Goal: Task Accomplishment & Management: Use online tool/utility

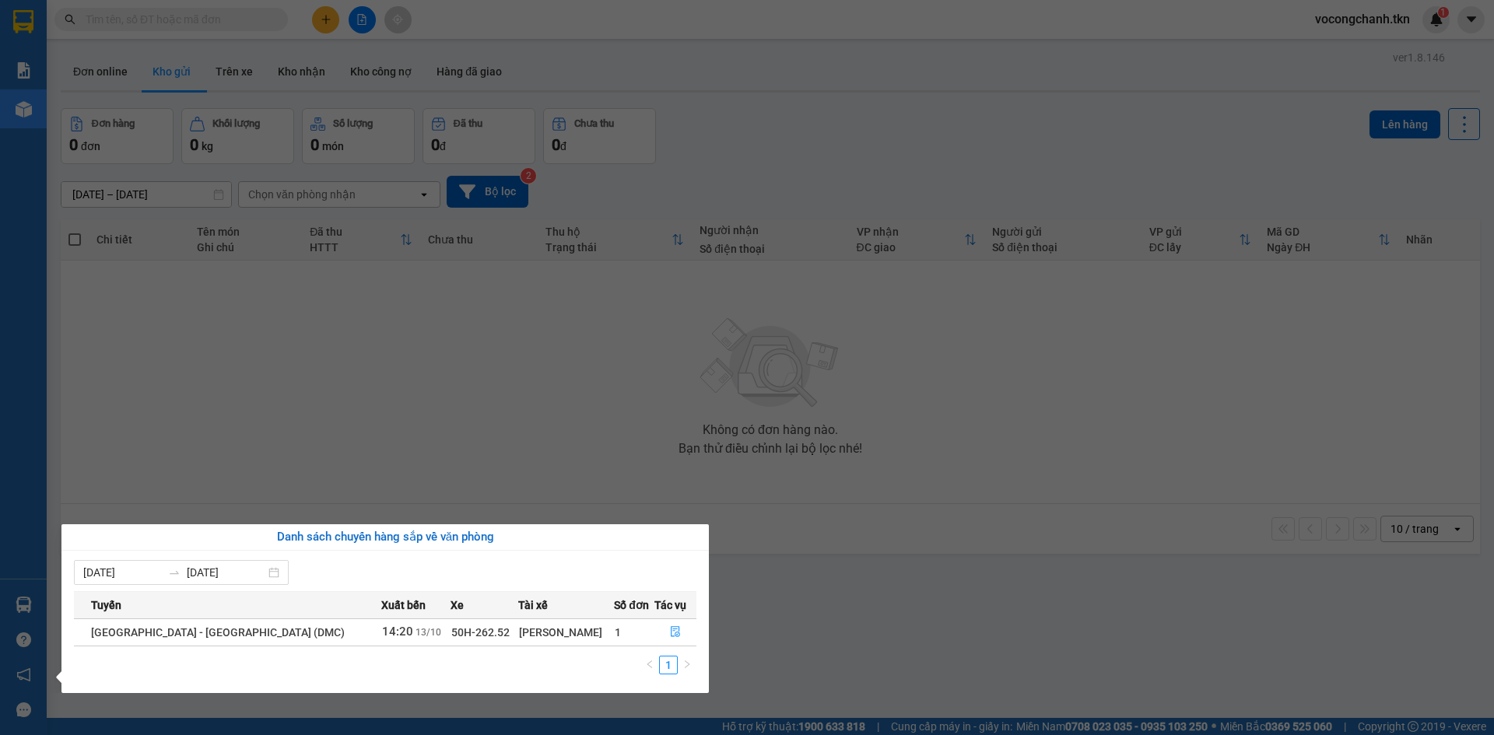
scroll to position [38, 0]
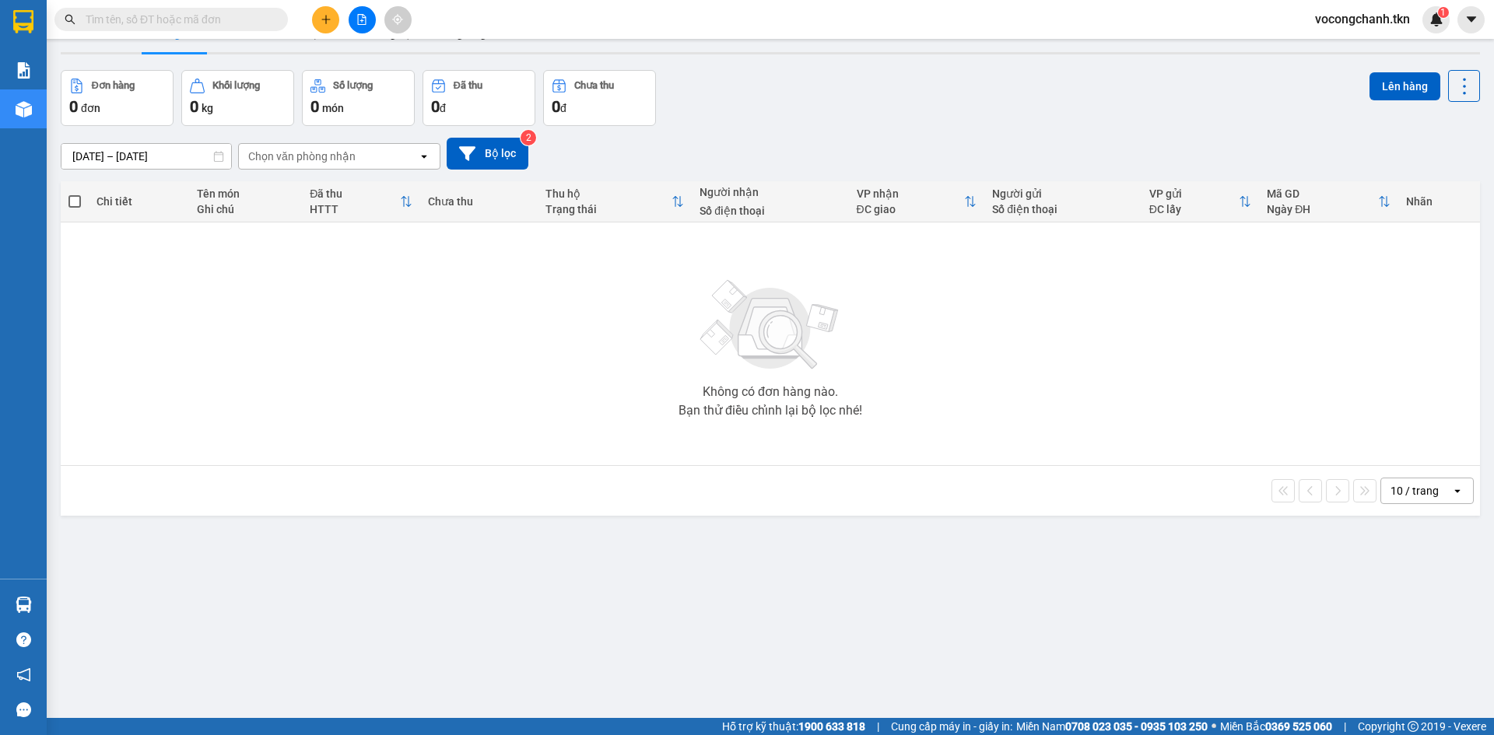
click at [444, 419] on section "Kết quả tìm kiếm ( 0 ) Bộ lọc No Data vocongchanh.tkn 1 Báo cáo Mẫu 1: Báo cáo …" at bounding box center [747, 367] width 1494 height 735
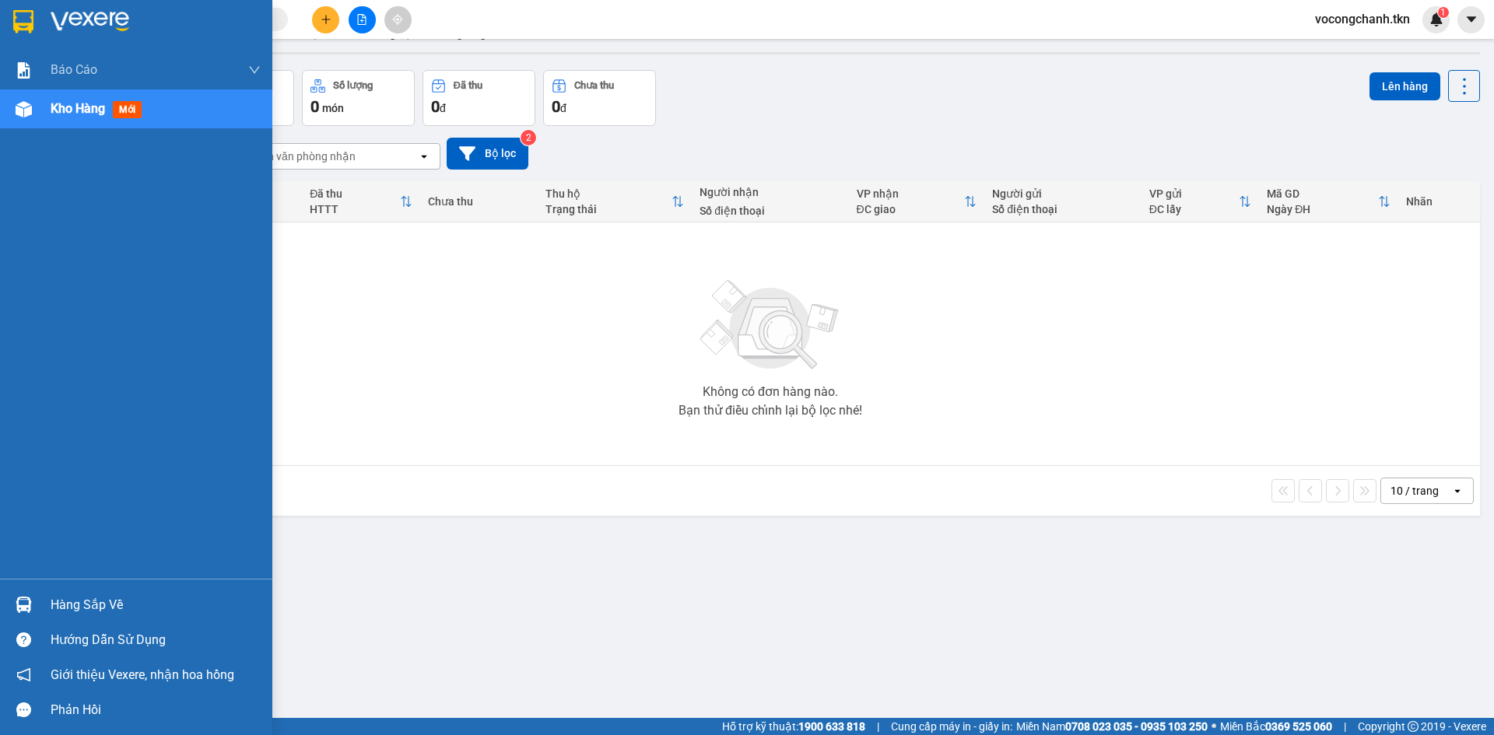
click at [25, 609] on img at bounding box center [24, 605] width 16 height 16
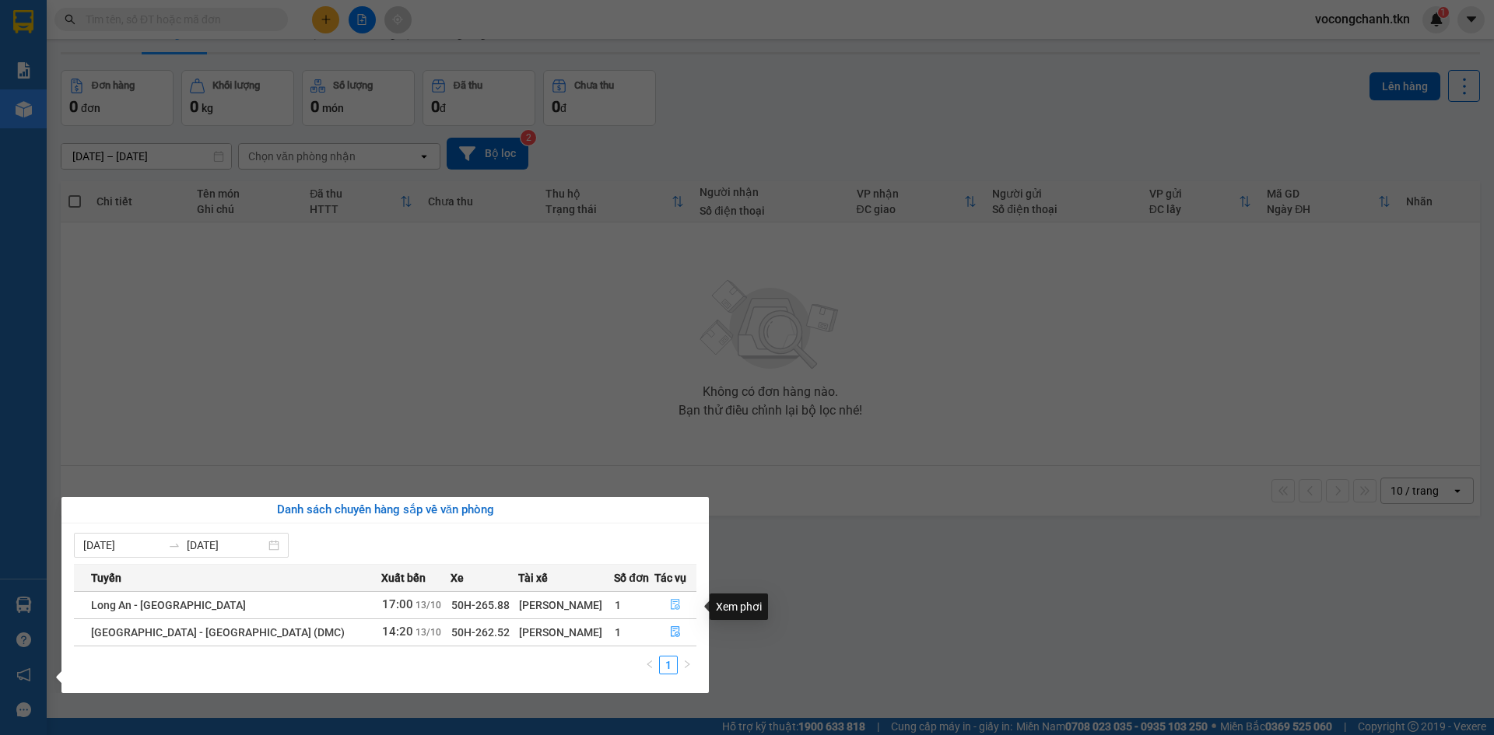
click at [670, 609] on icon "file-done" at bounding box center [675, 604] width 11 height 11
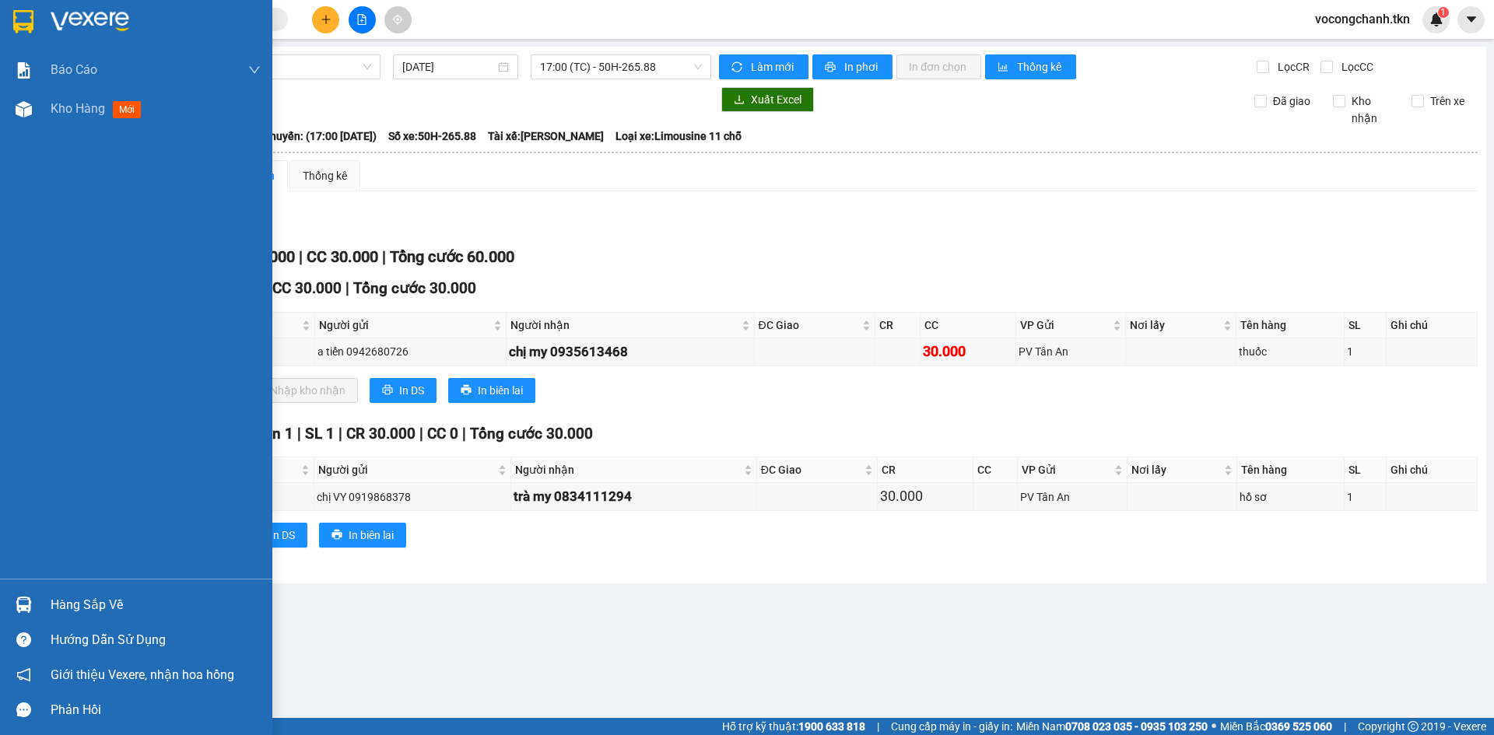
click at [82, 605] on div "Hàng sắp về" at bounding box center [156, 605] width 210 height 23
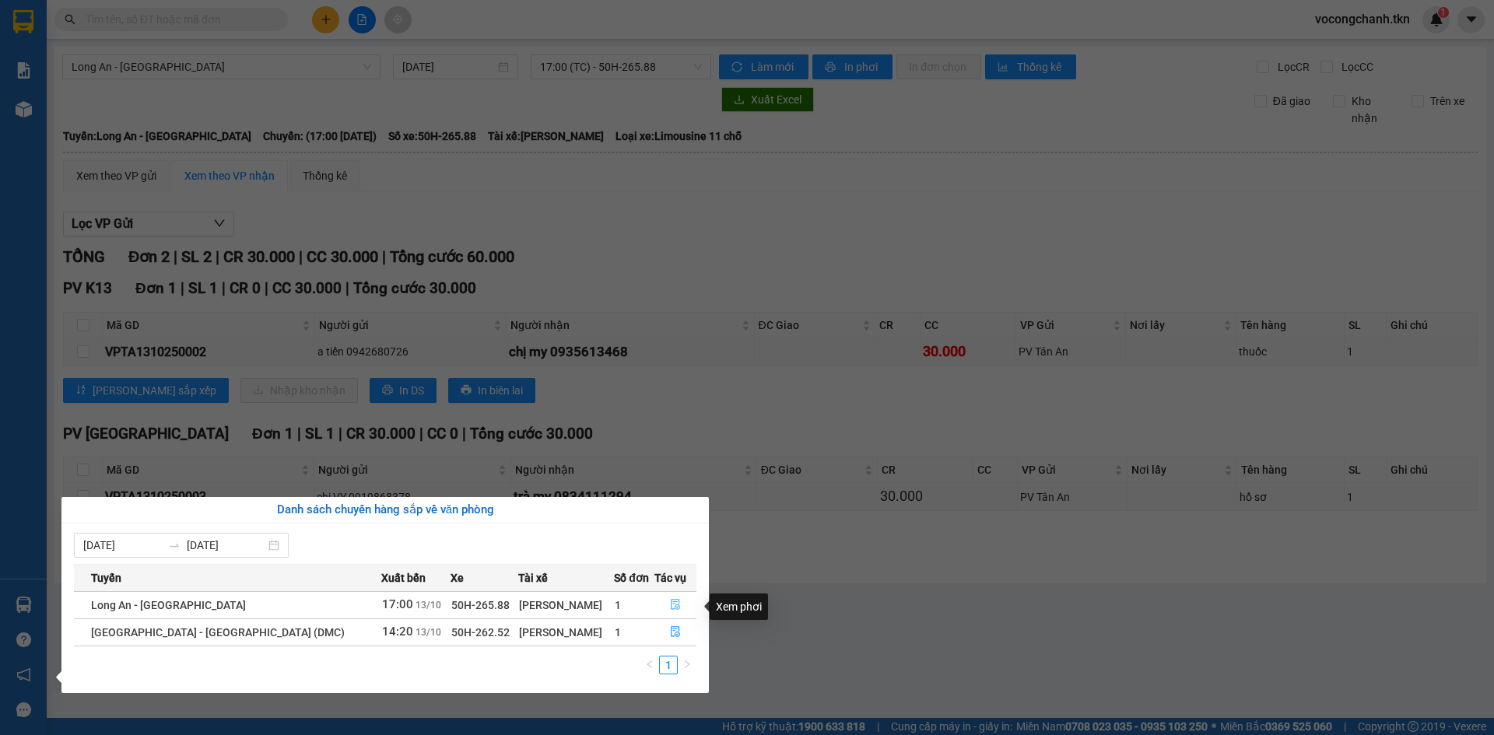
click at [670, 609] on icon "file-done" at bounding box center [675, 604] width 11 height 11
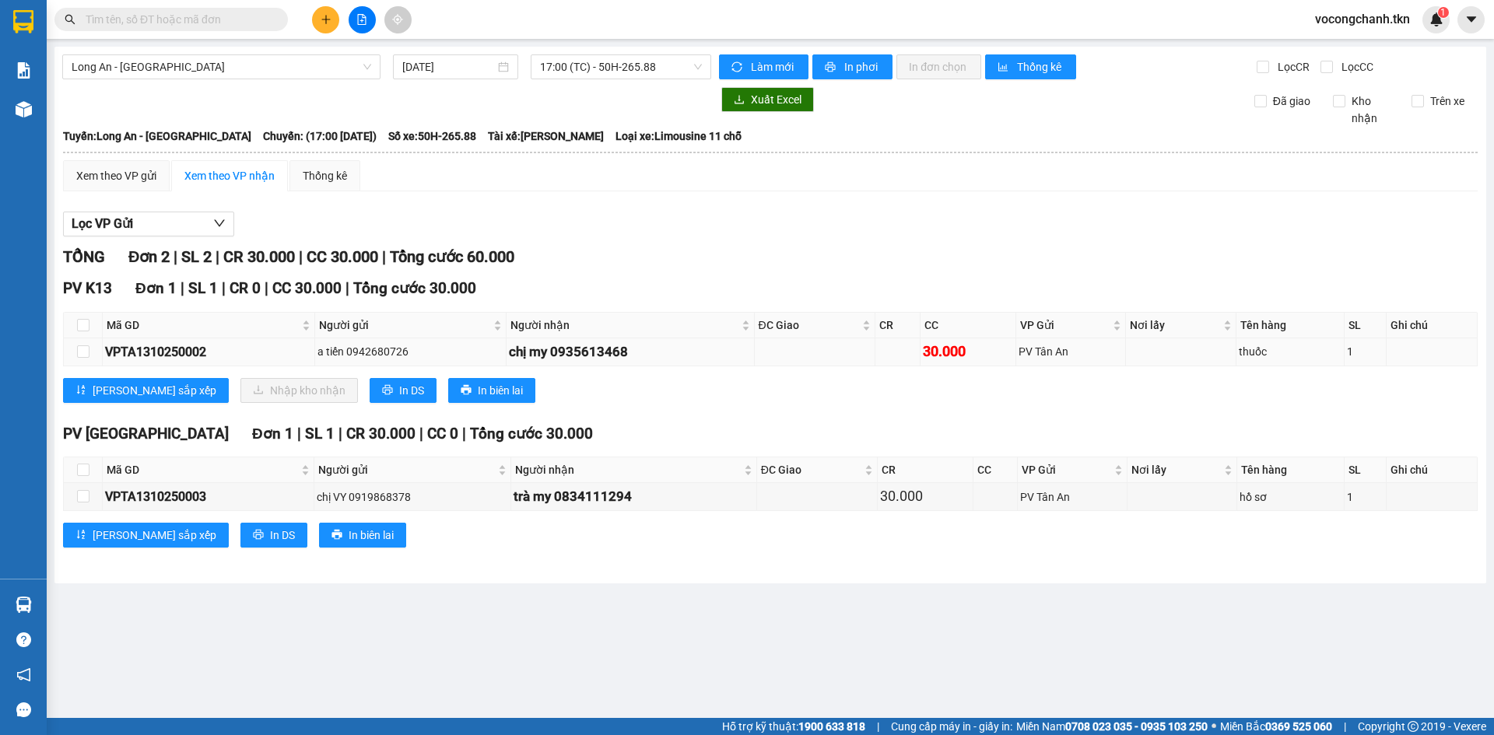
click at [944, 348] on div "30.000" at bounding box center [968, 352] width 90 height 22
click at [89, 358] on input "checkbox" at bounding box center [83, 352] width 12 height 12
checkbox input "true"
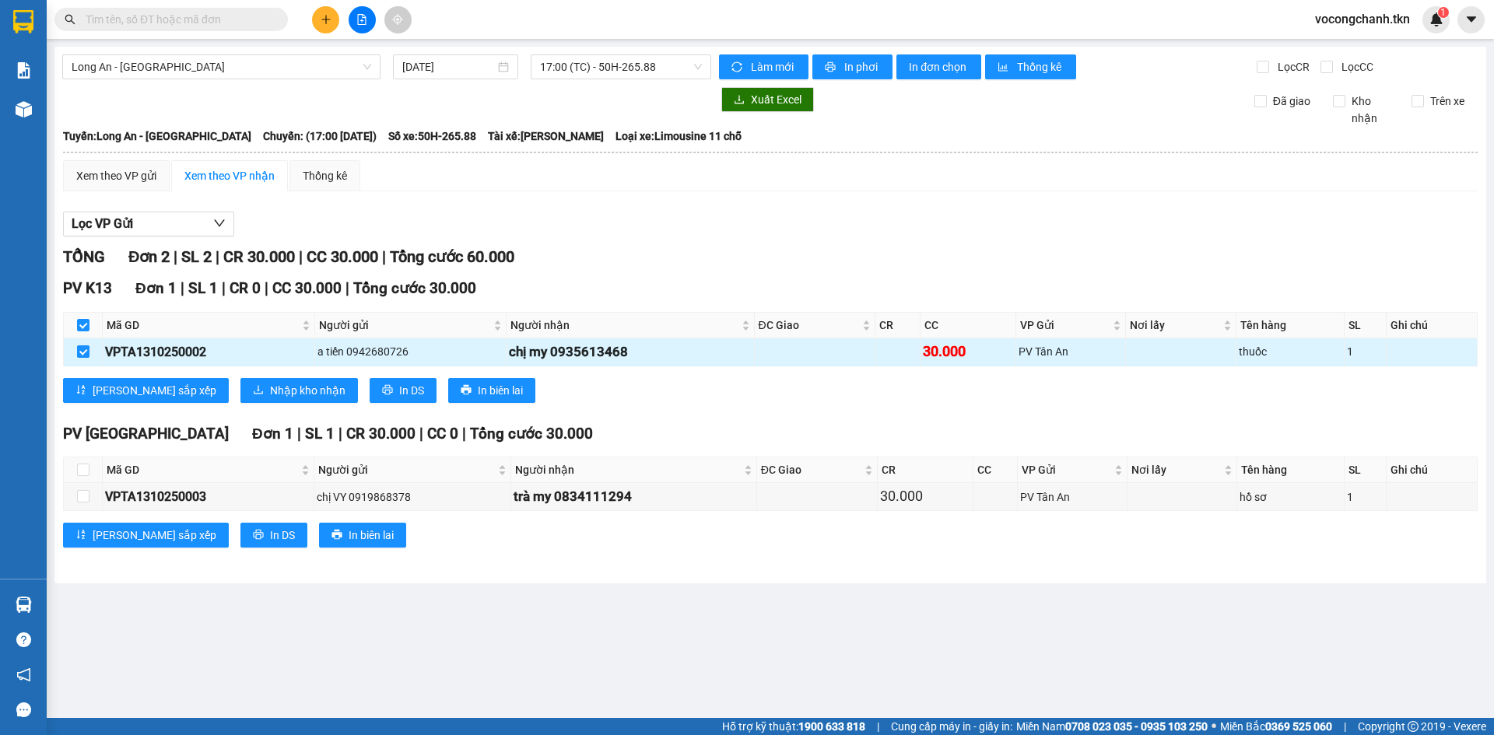
click at [85, 358] on input "checkbox" at bounding box center [83, 352] width 12 height 12
checkbox input "false"
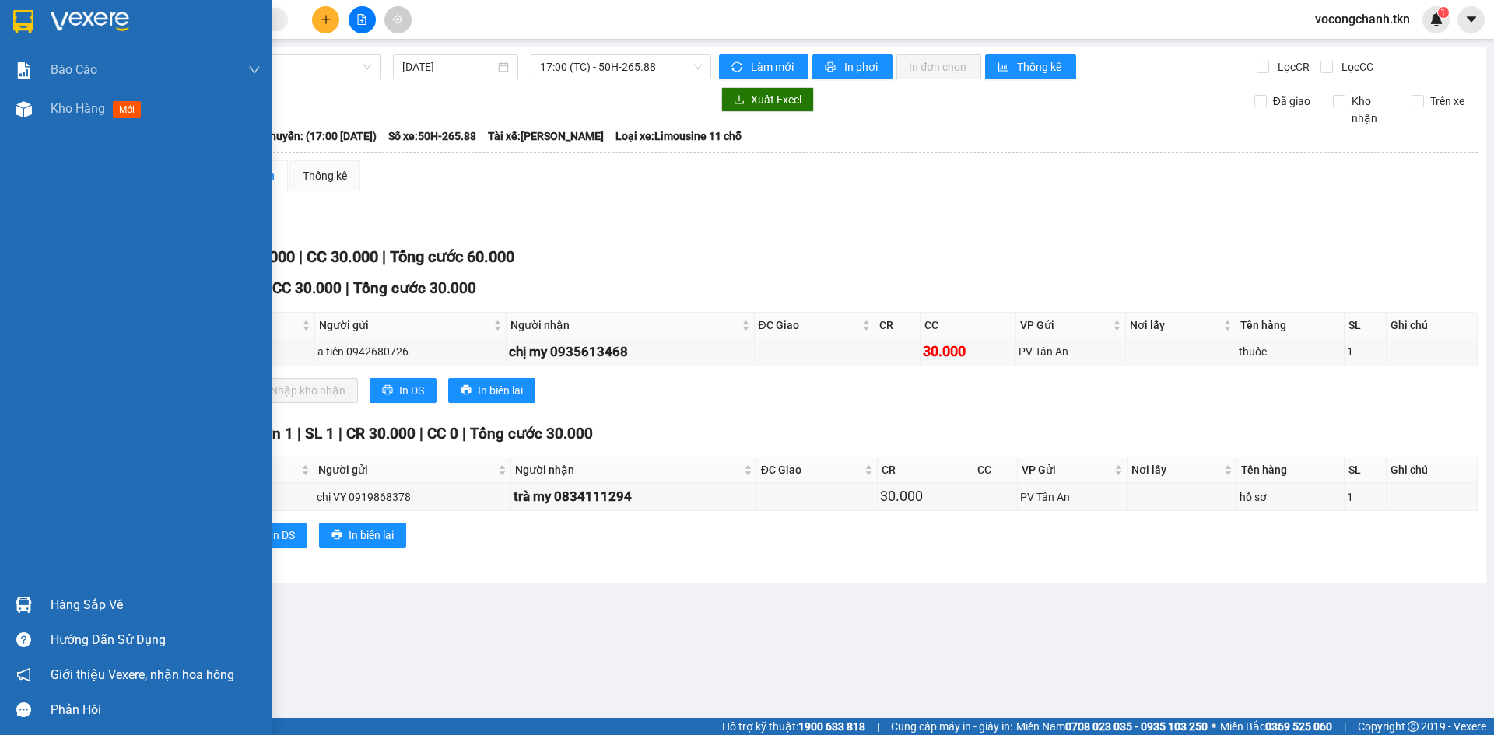
click at [86, 594] on div "Hàng sắp về" at bounding box center [156, 605] width 210 height 23
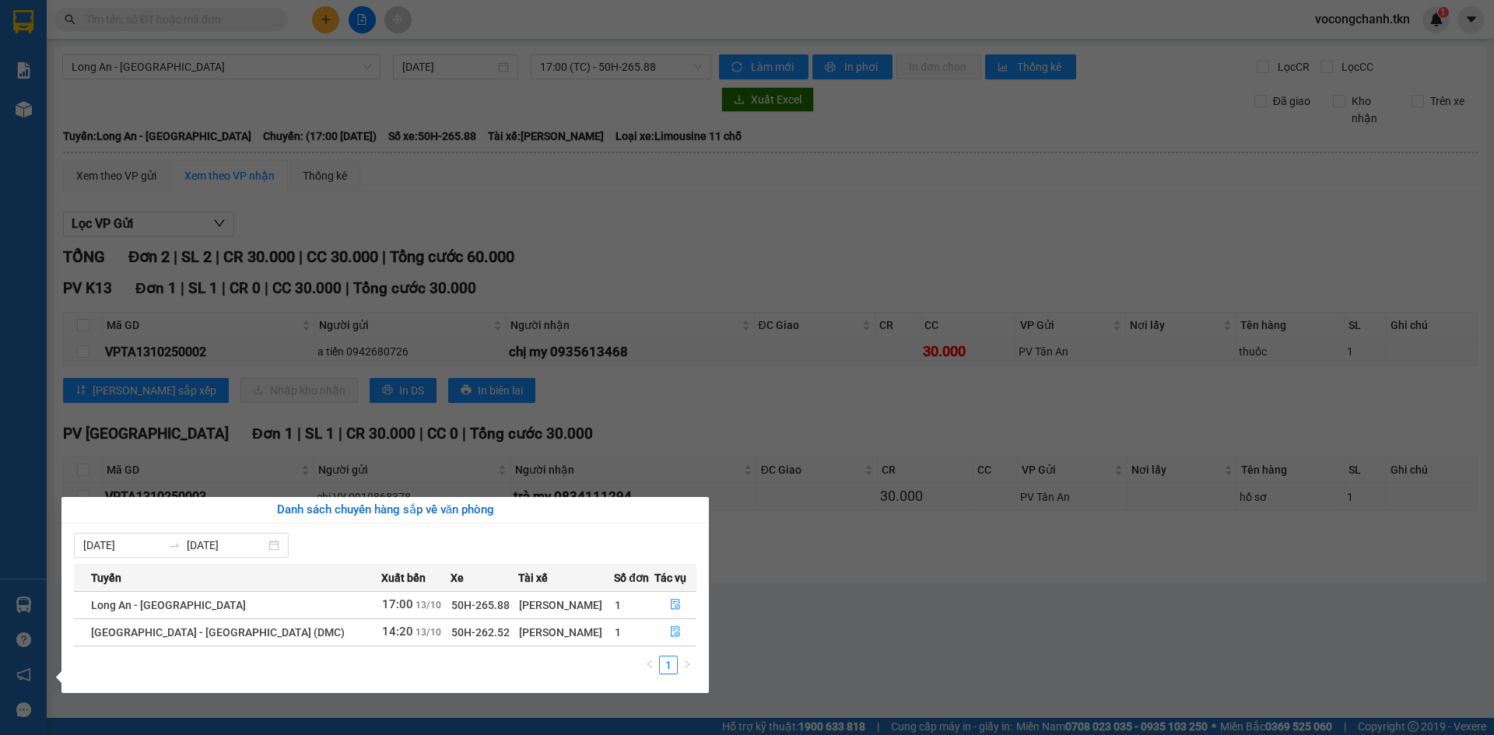
click at [714, 289] on section "Kết quả tìm kiếm ( 0 ) Bộ lọc No Data vocongchanh.tkn 1 Báo cáo Mẫu 1: Báo cáo …" at bounding box center [747, 367] width 1494 height 735
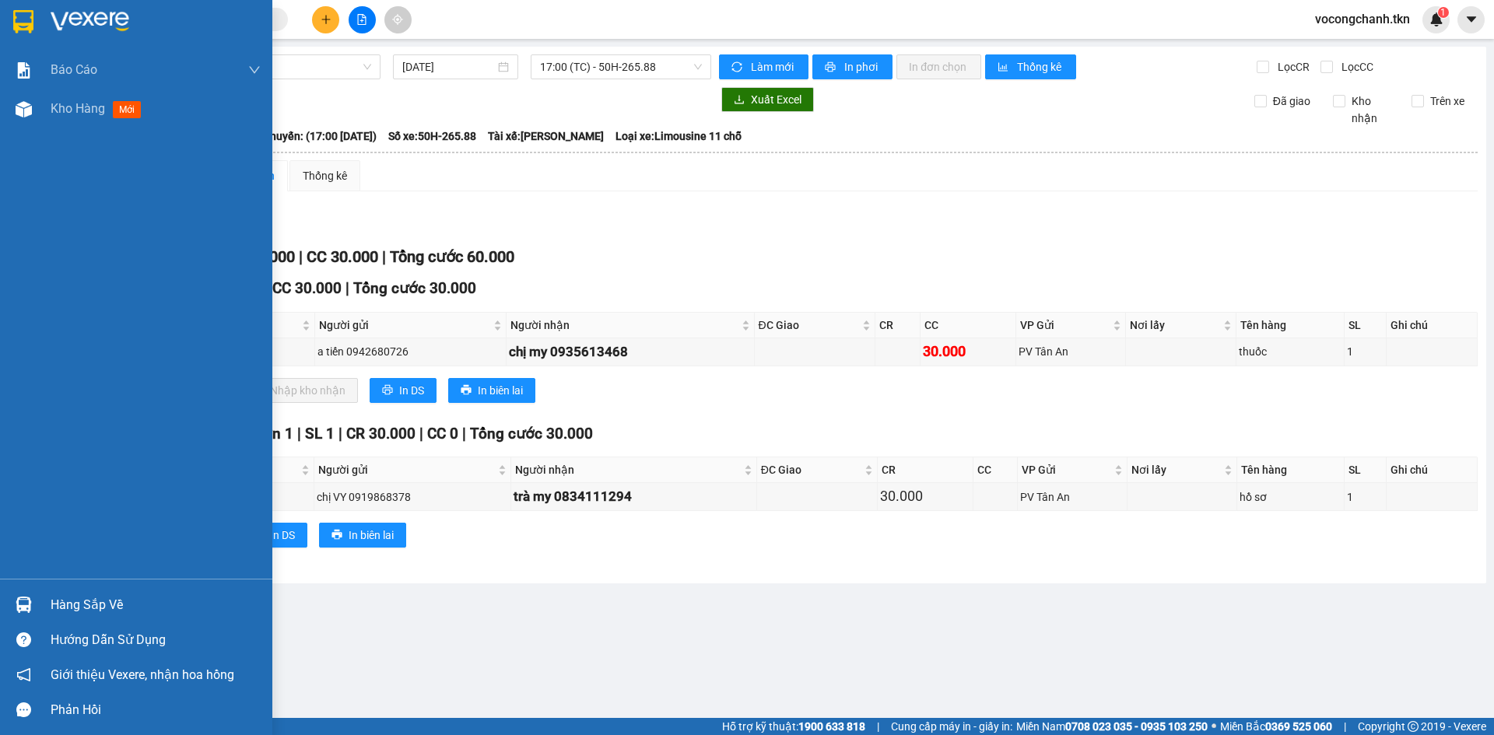
click at [79, 602] on div "Hàng sắp về" at bounding box center [156, 605] width 210 height 23
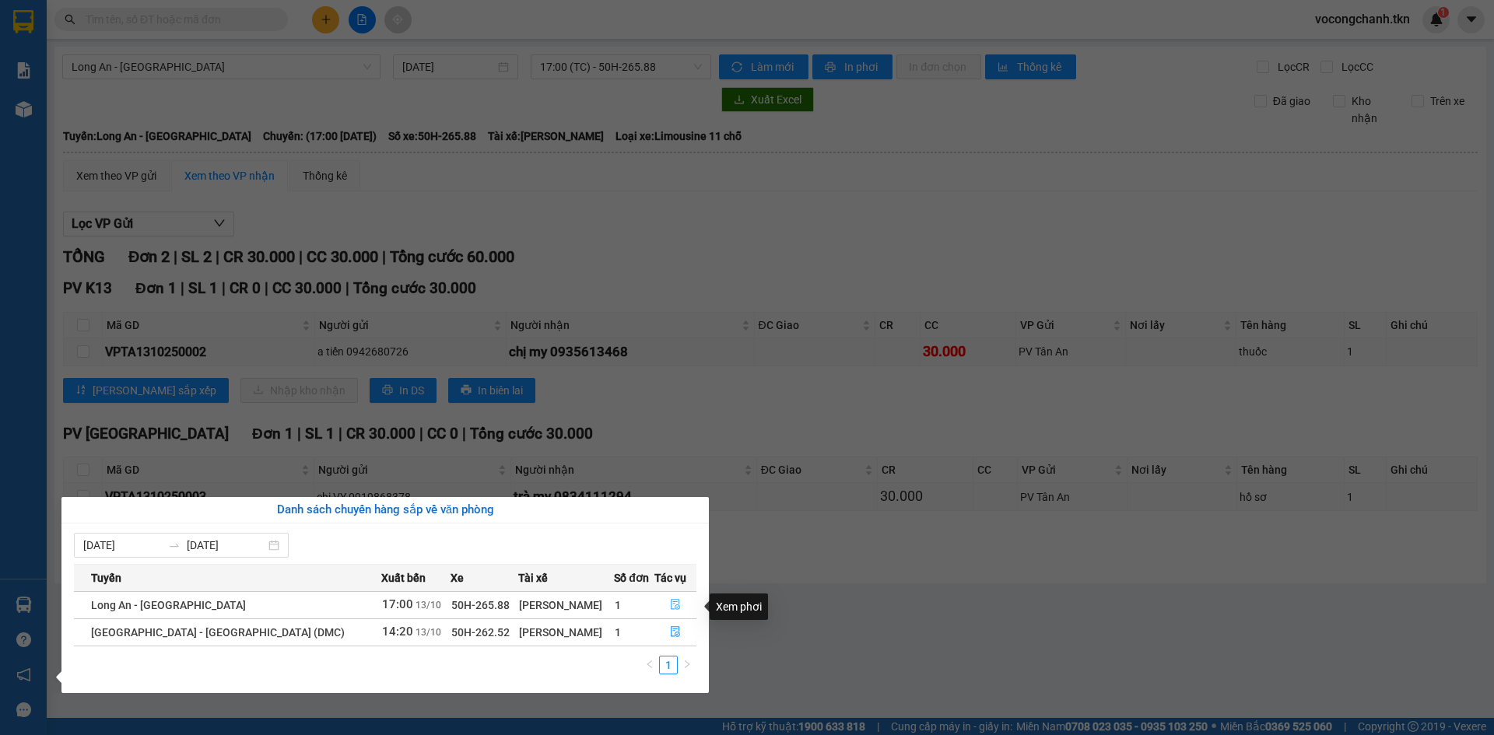
click at [670, 607] on icon "file-done" at bounding box center [675, 604] width 11 height 11
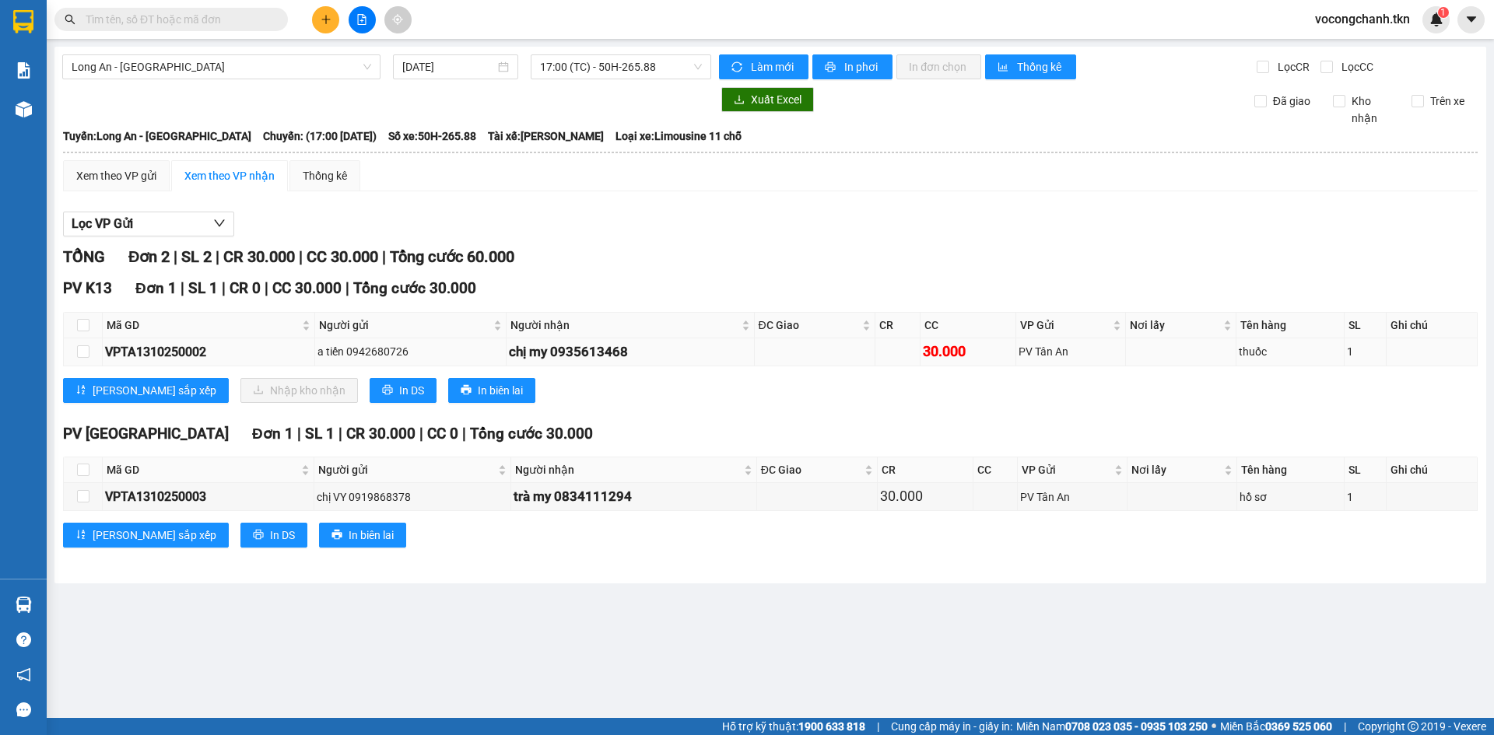
click at [932, 356] on div "30.000" at bounding box center [968, 352] width 90 height 22
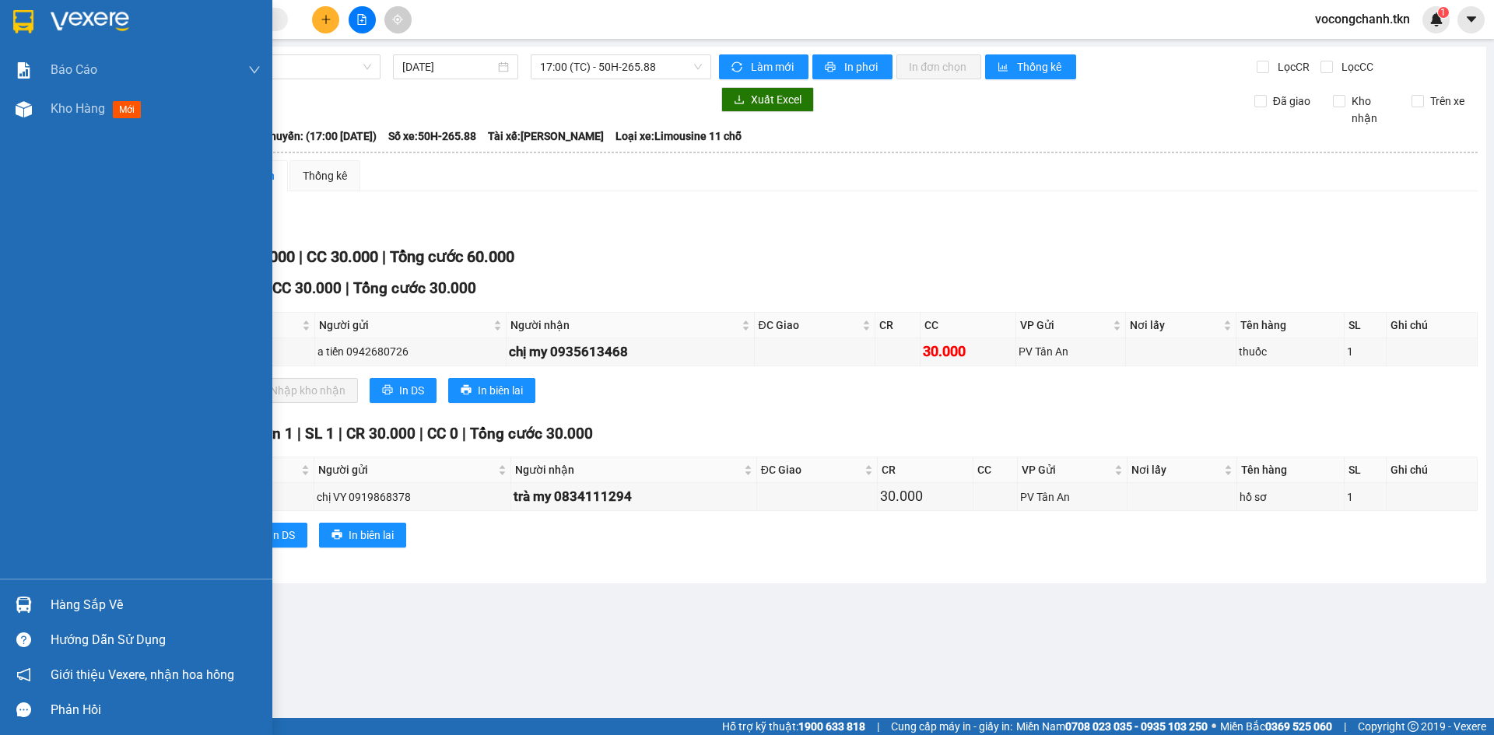
click at [69, 607] on div "Hàng sắp về" at bounding box center [156, 605] width 210 height 23
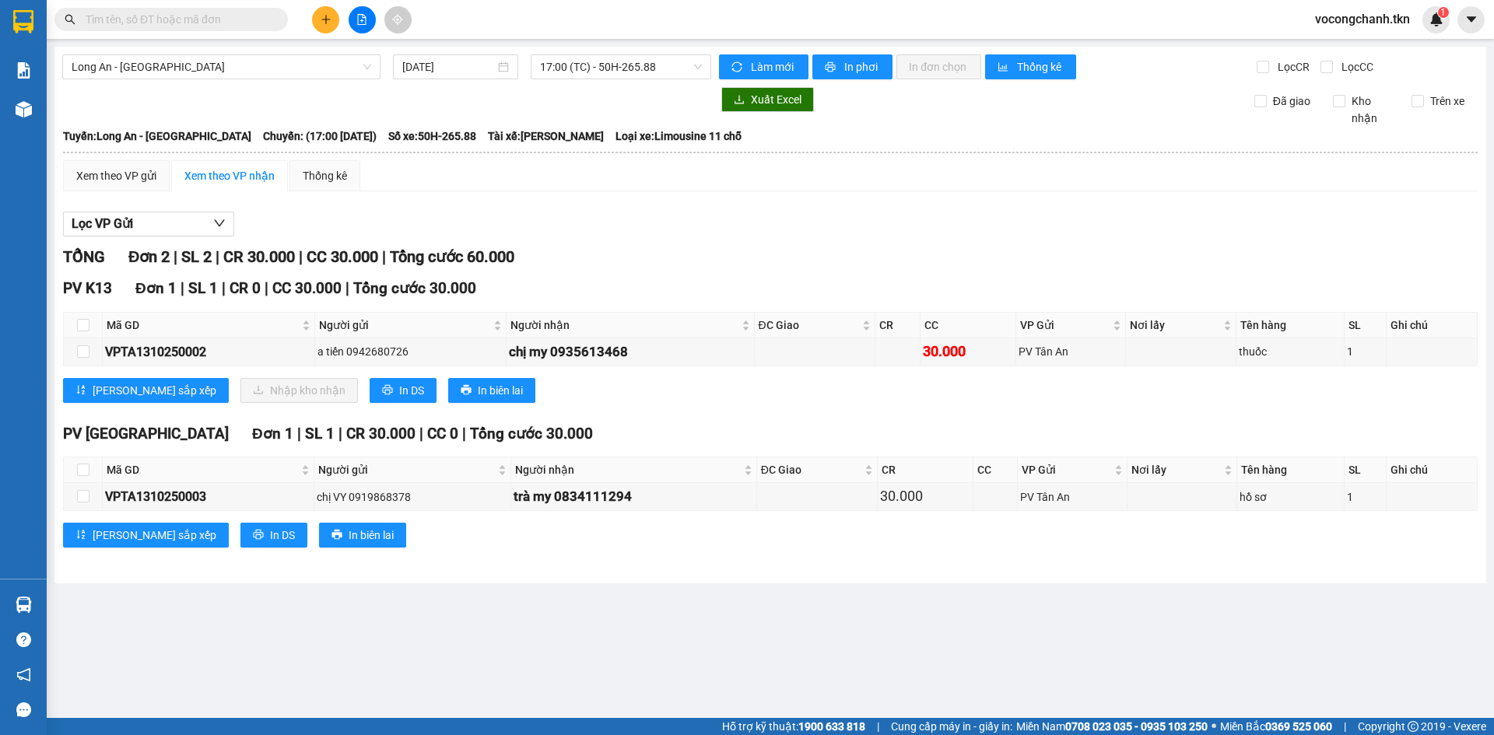
click at [819, 633] on section "Kết quả tìm kiếm ( 0 ) Bộ lọc No Data vocongchanh.tkn 1 Báo cáo Mẫu 1: Báo cáo …" at bounding box center [747, 367] width 1494 height 735
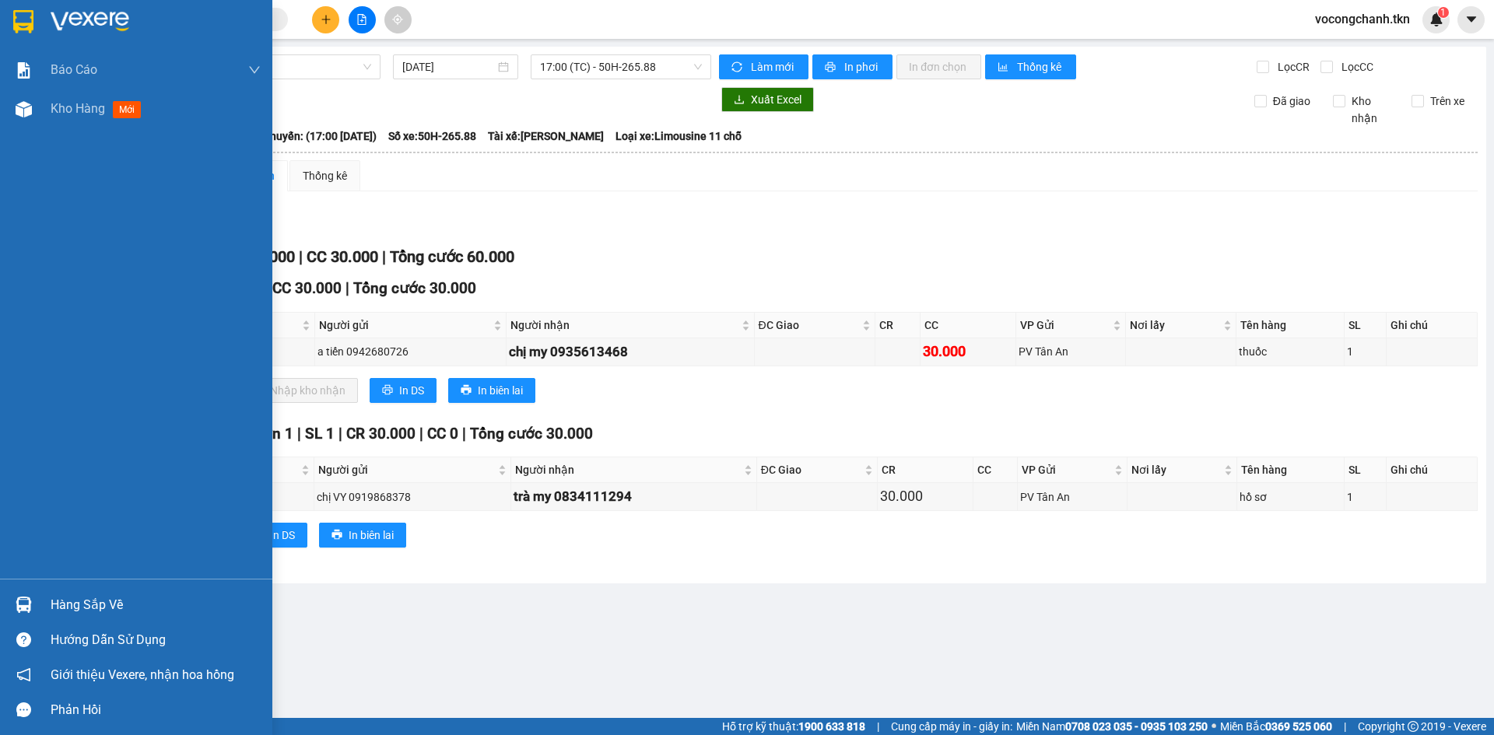
click at [88, 599] on div "Hàng sắp về" at bounding box center [156, 605] width 210 height 23
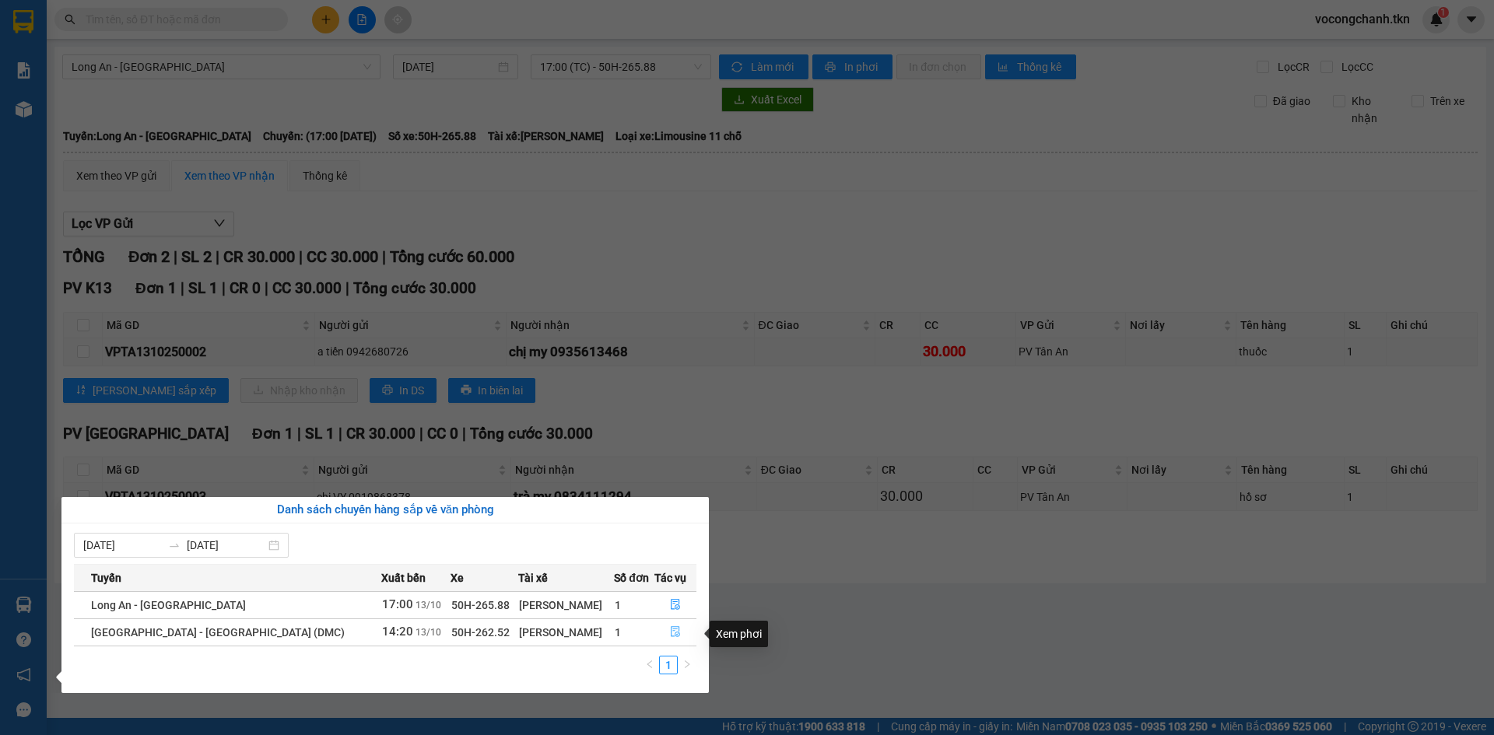
click at [670, 634] on icon "file-done" at bounding box center [675, 632] width 11 height 11
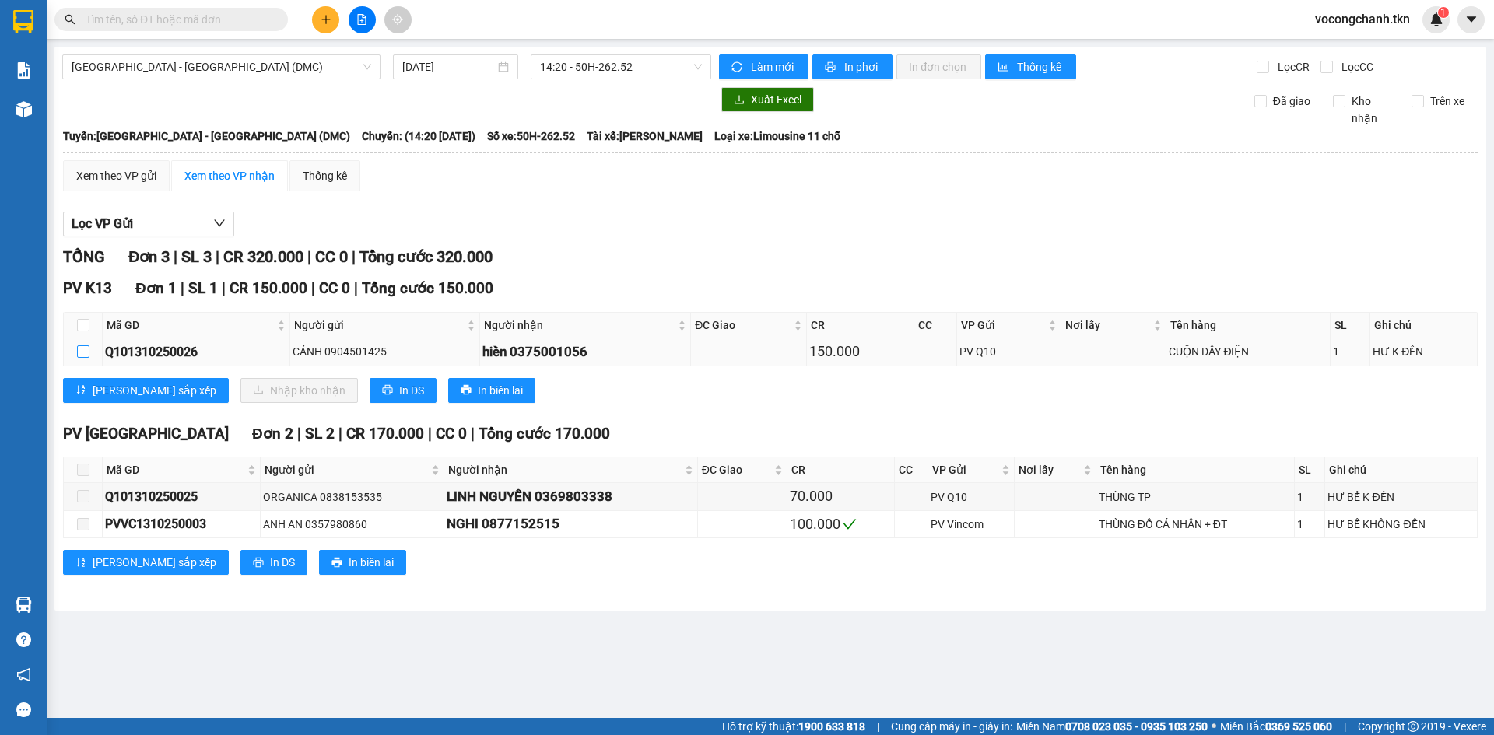
click at [88, 358] on input "checkbox" at bounding box center [83, 352] width 12 height 12
checkbox input "true"
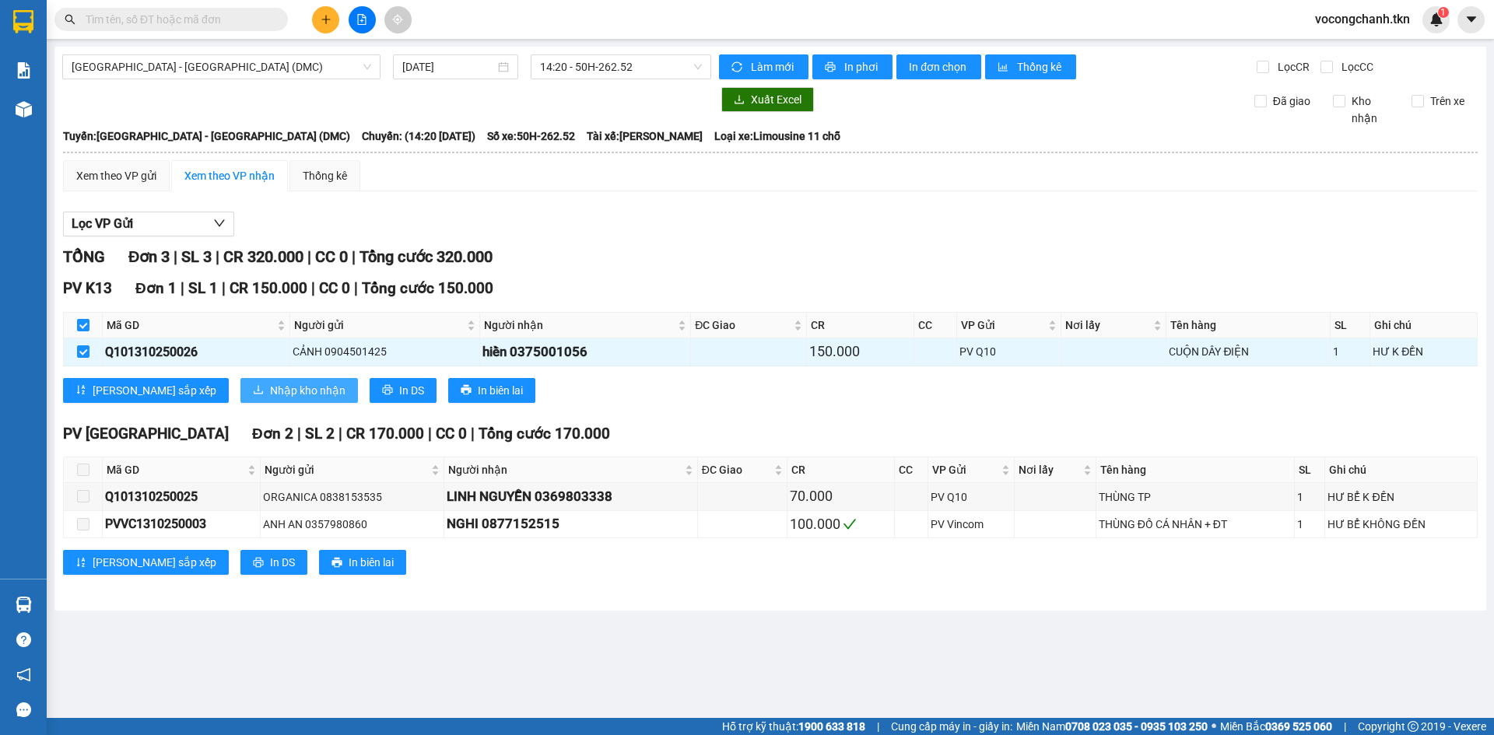
click at [270, 399] on span "Nhập kho nhận" at bounding box center [307, 390] width 75 height 17
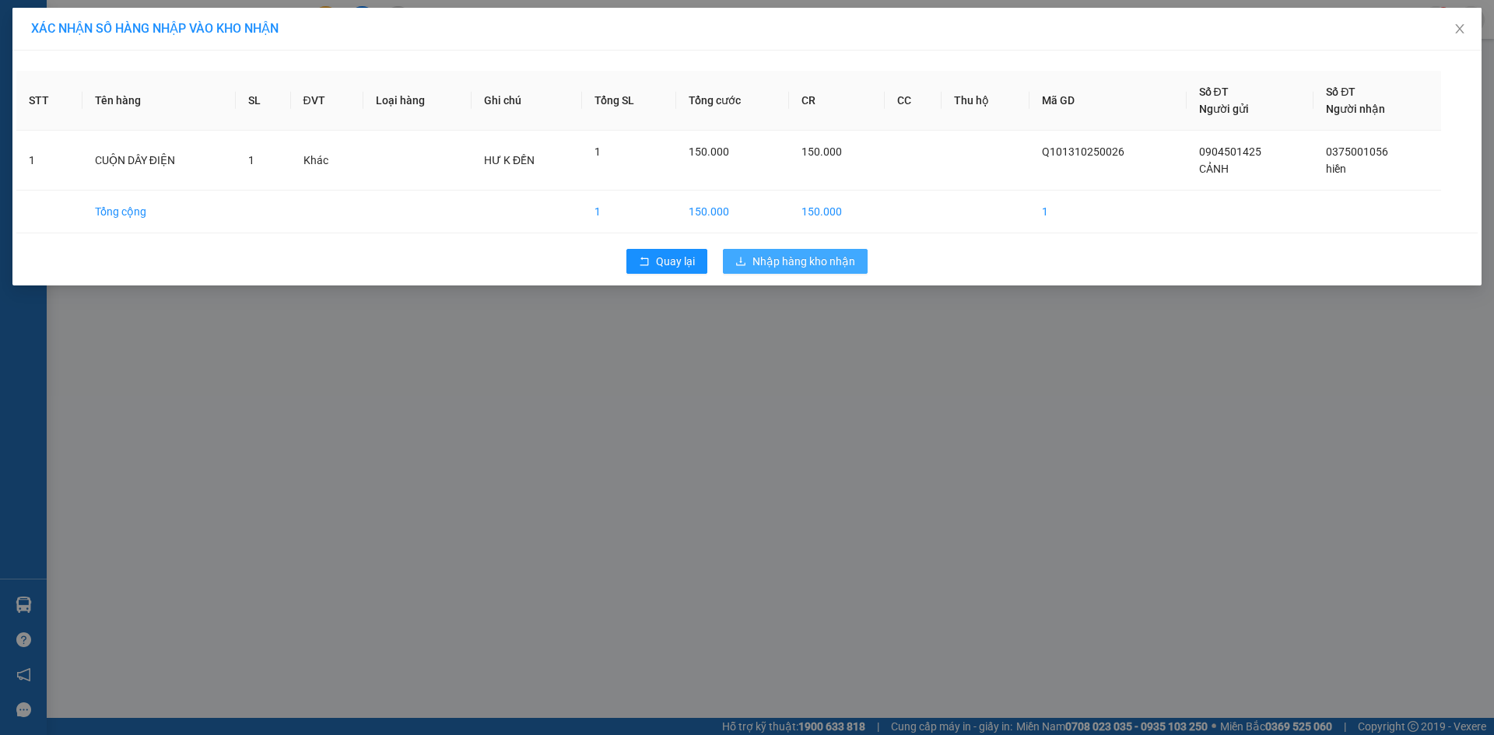
click at [824, 269] on span "Nhập hàng kho nhận" at bounding box center [804, 261] width 103 height 17
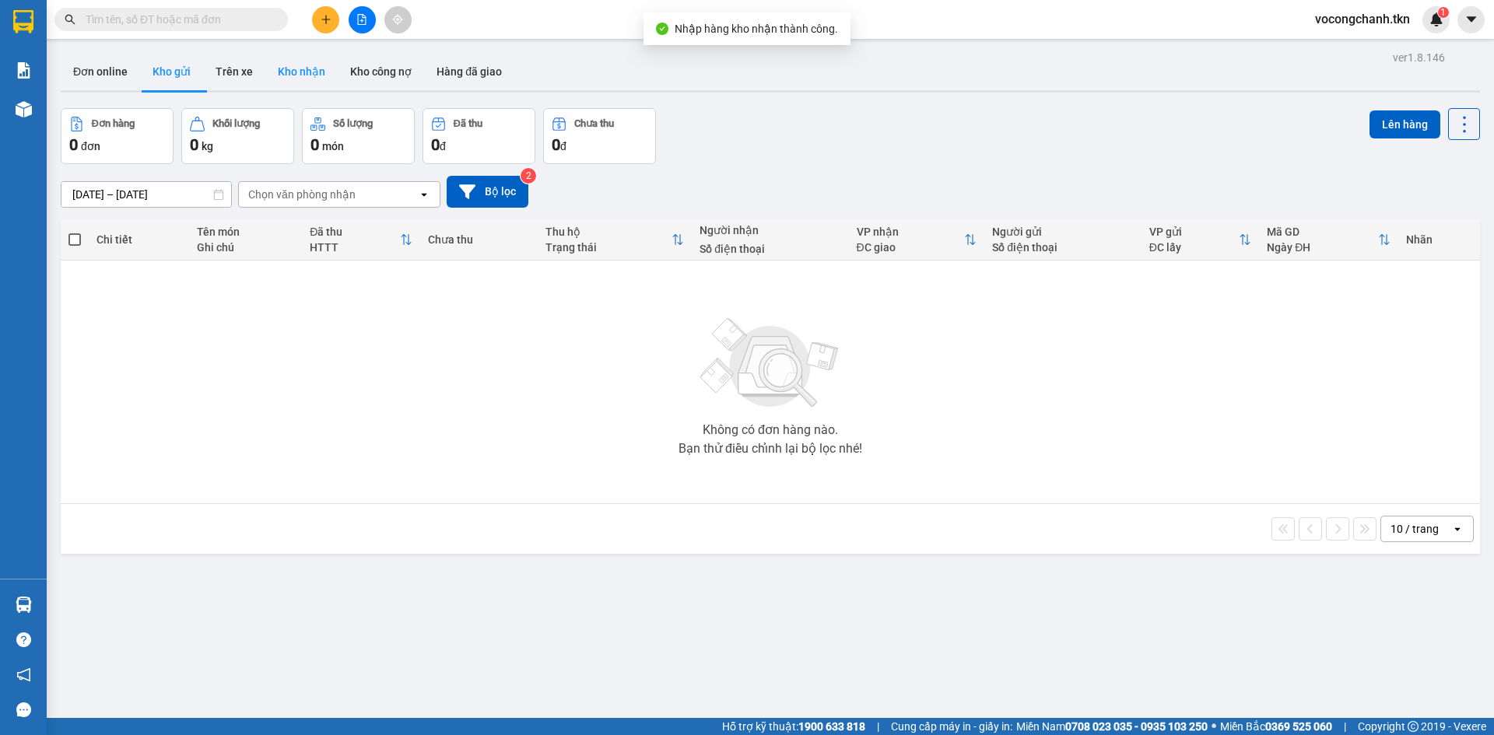
click at [320, 73] on button "Kho nhận" at bounding box center [301, 71] width 72 height 37
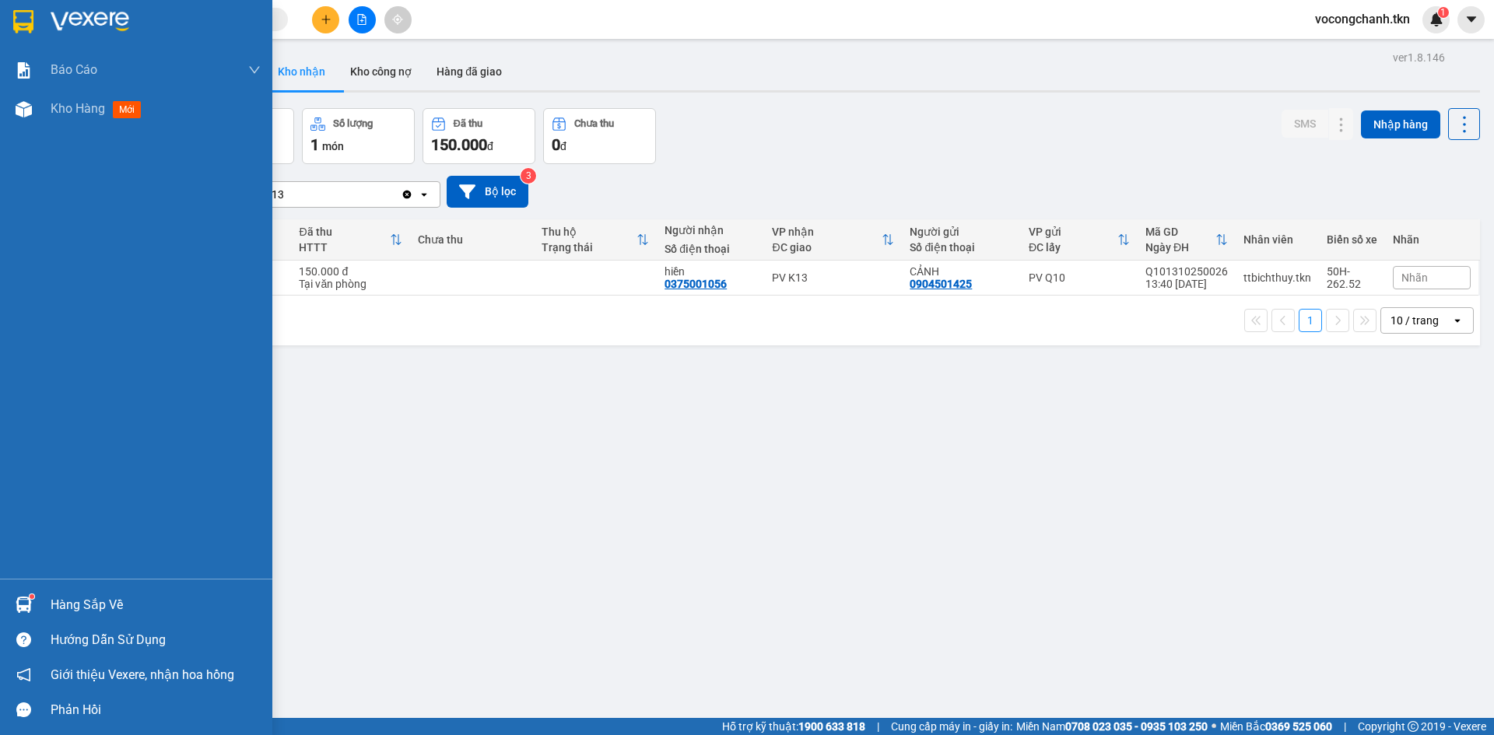
click at [36, 602] on div at bounding box center [23, 604] width 27 height 27
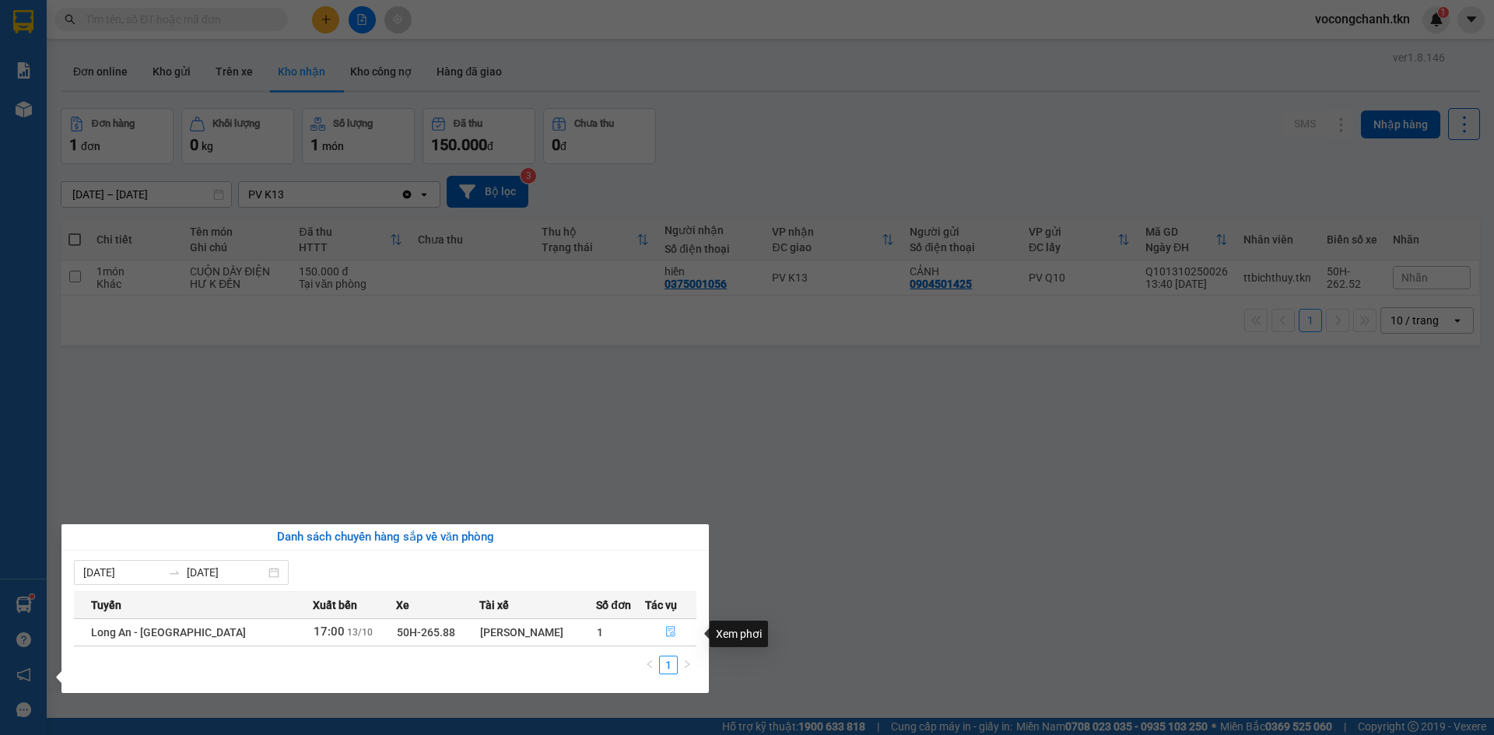
click at [661, 630] on button "button" at bounding box center [671, 632] width 50 height 25
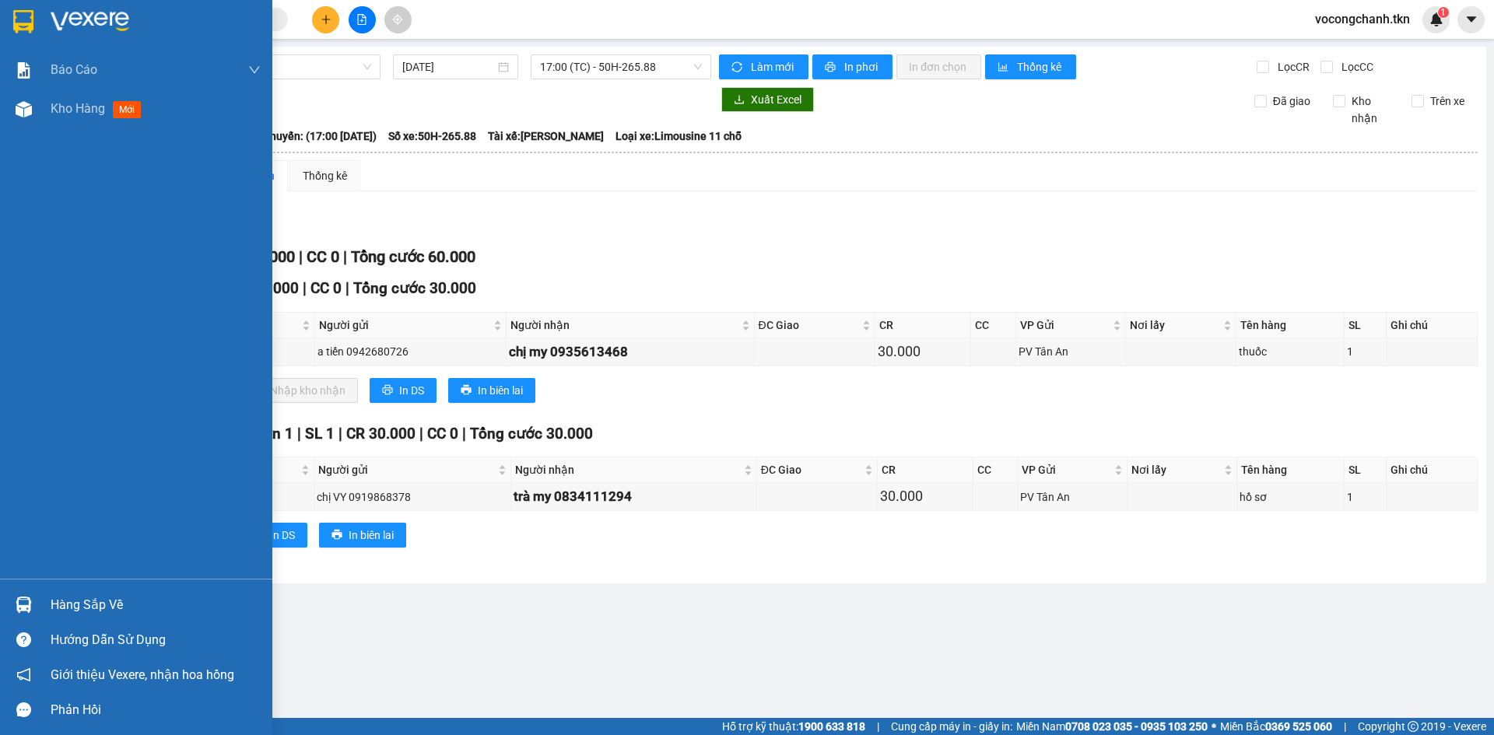
click at [30, 19] on img at bounding box center [23, 21] width 20 height 23
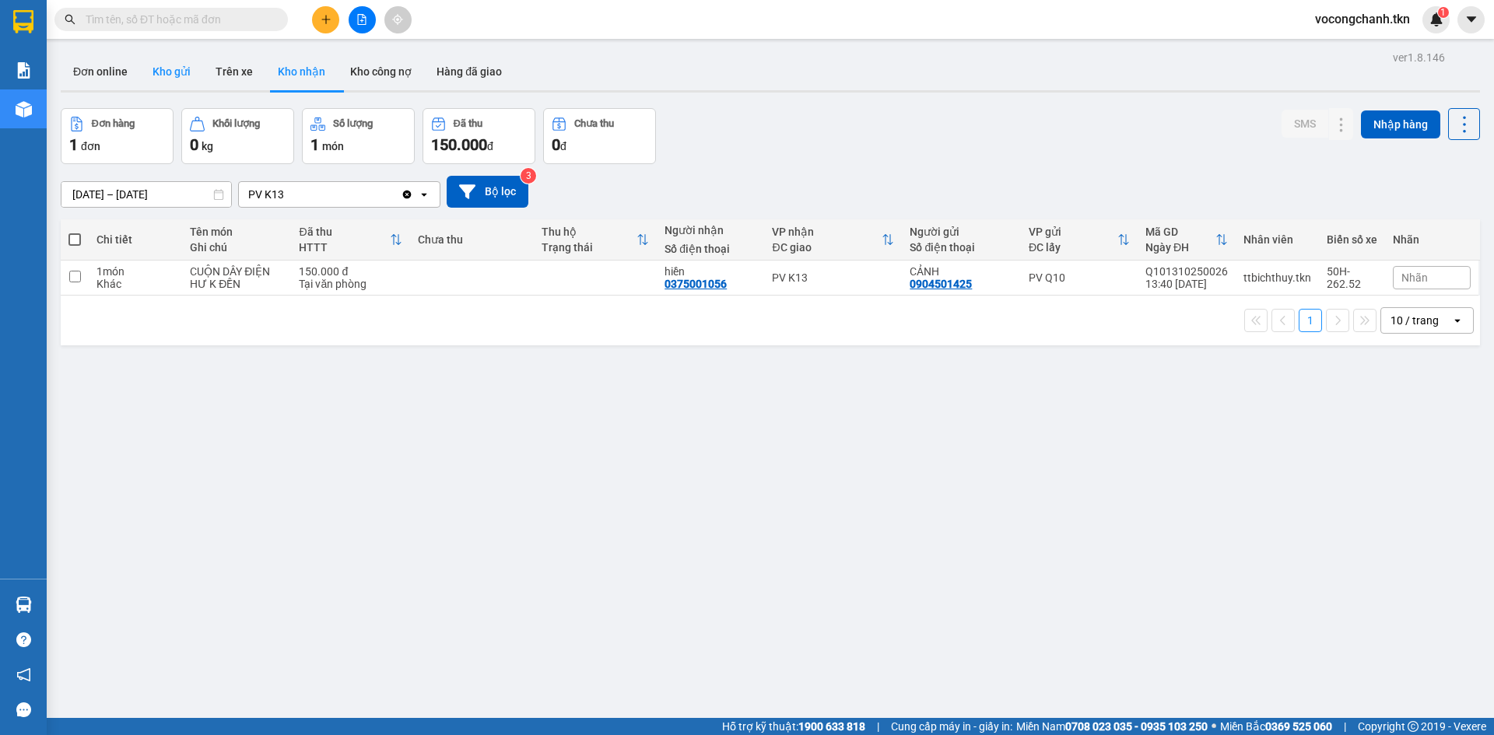
click at [171, 76] on button "Kho gửi" at bounding box center [171, 71] width 63 height 37
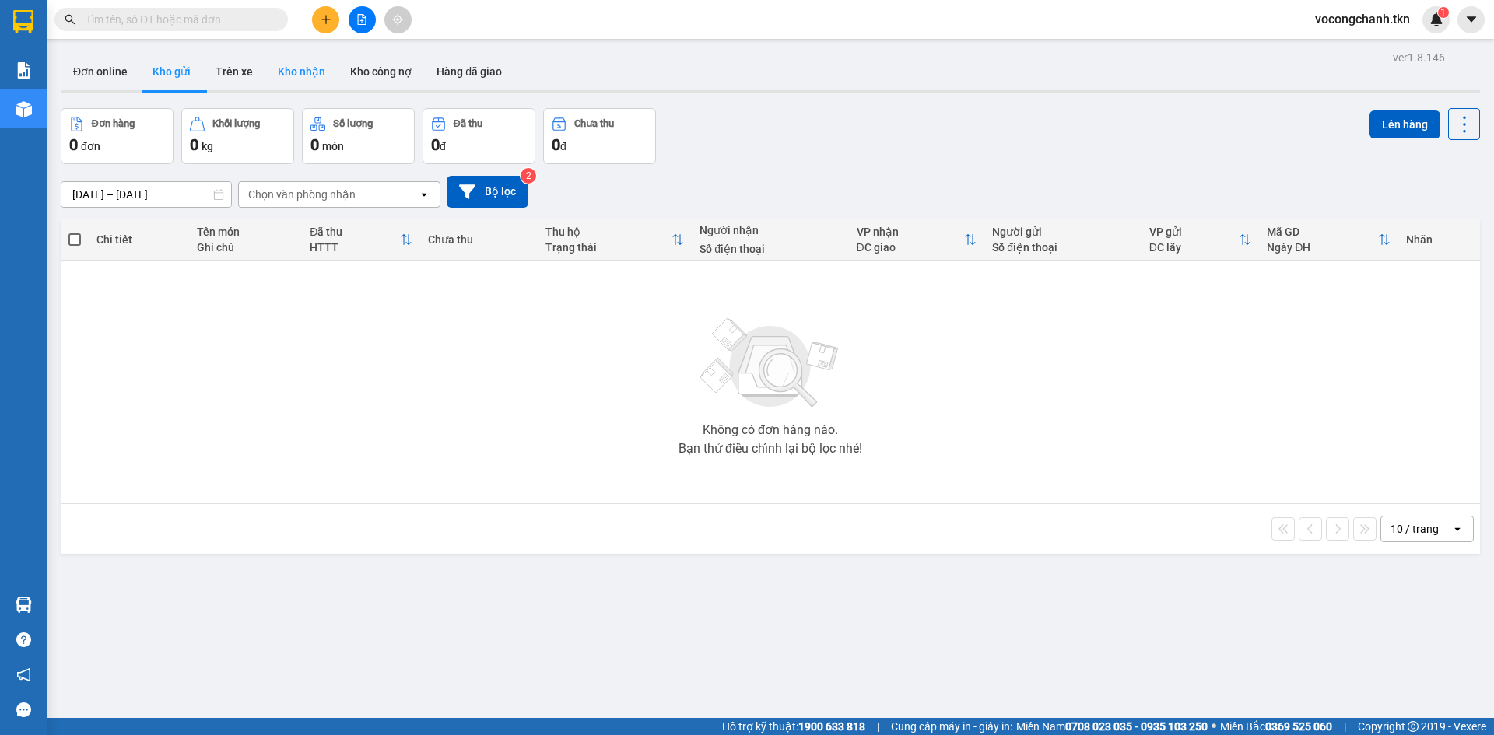
click at [293, 72] on button "Kho nhận" at bounding box center [301, 71] width 72 height 37
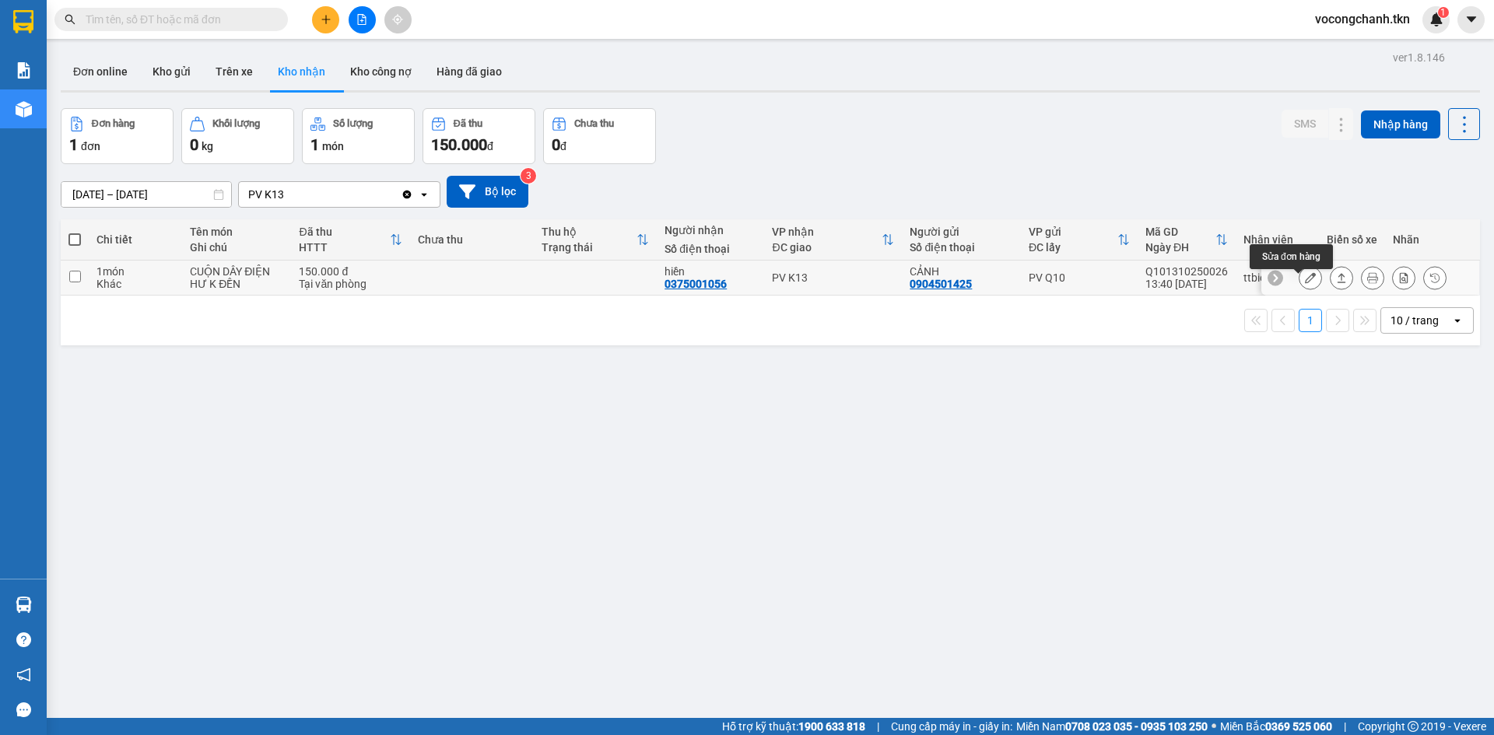
click at [1305, 283] on icon at bounding box center [1310, 277] width 11 height 11
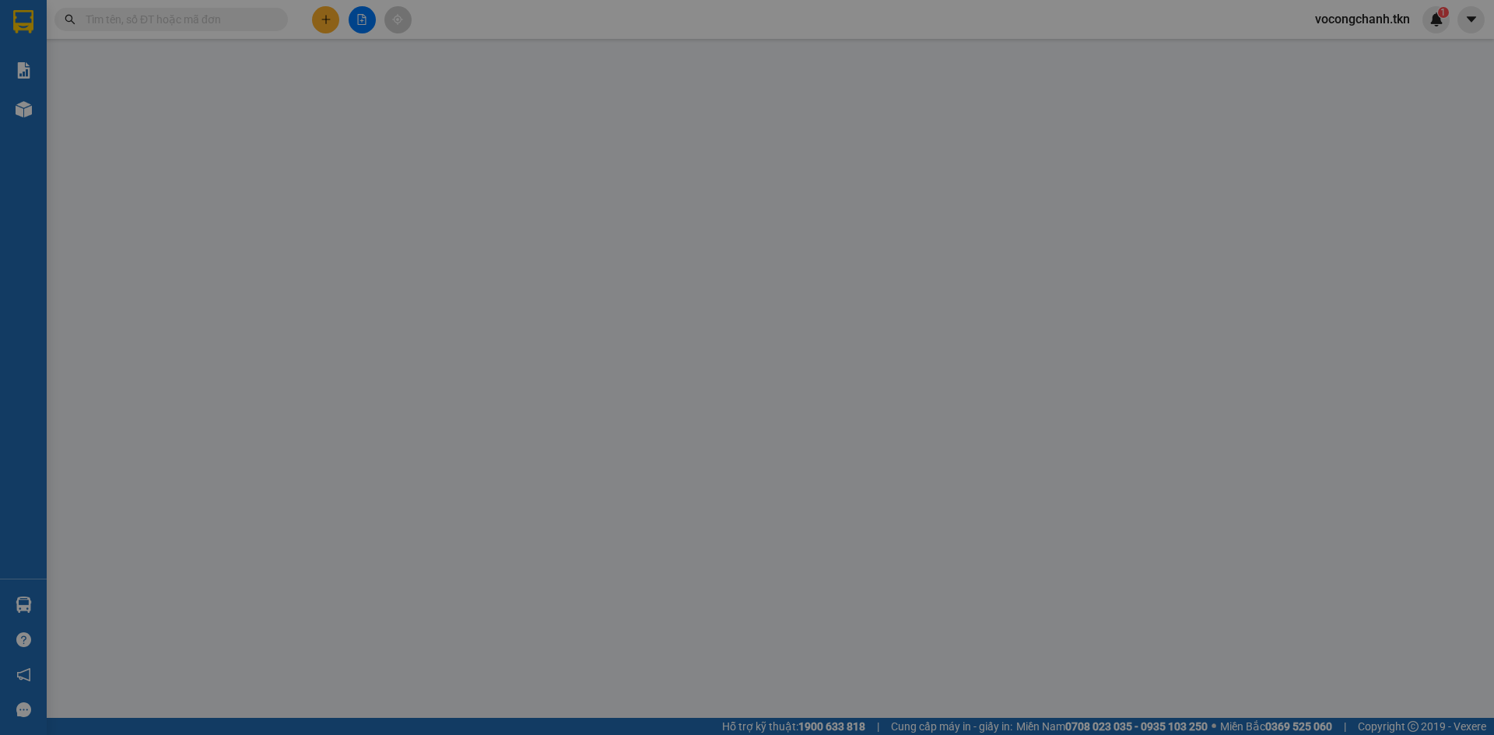
type input "0904501425"
type input "CẢNH"
type input "0375001056"
type input "hiền"
type input "150.000"
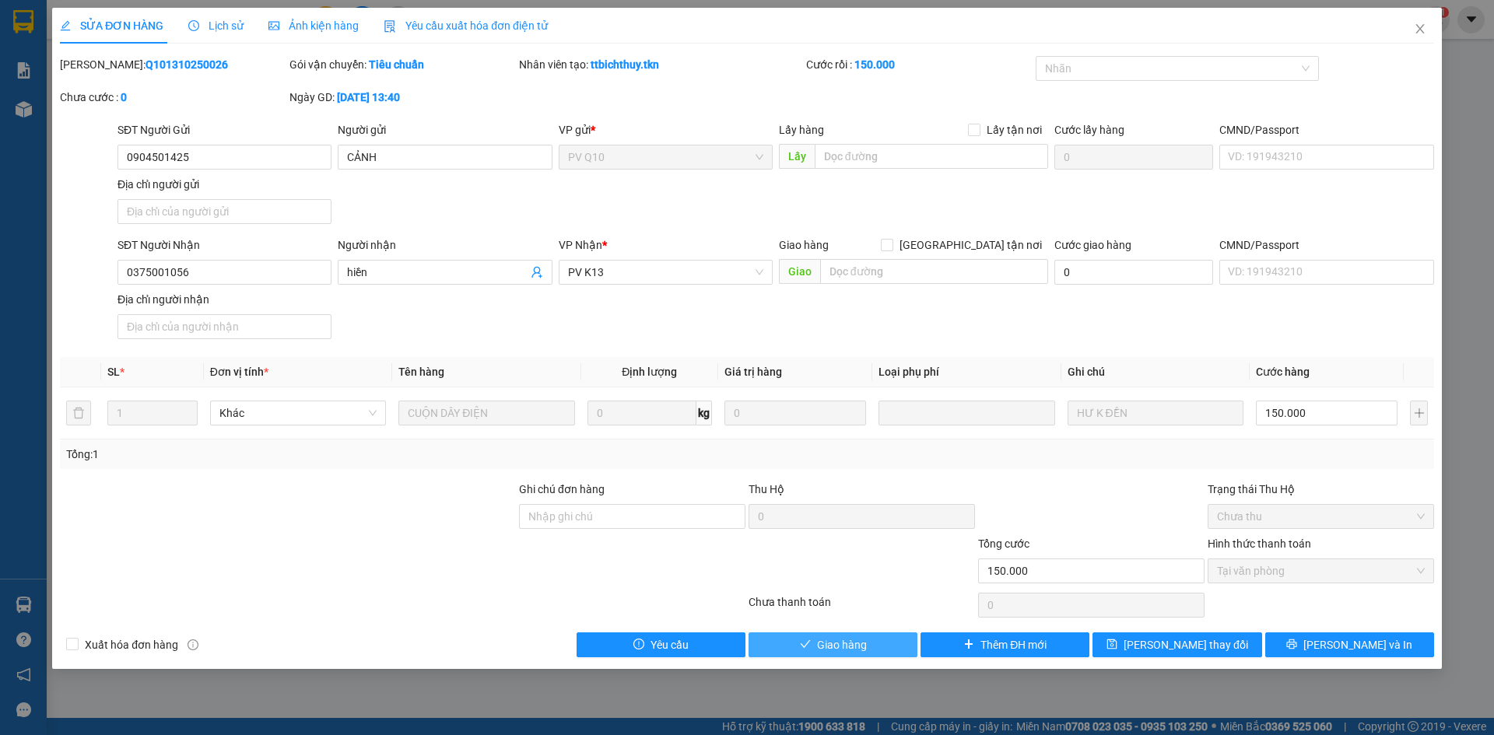
click at [808, 658] on button "Giao hàng" at bounding box center [833, 645] width 169 height 25
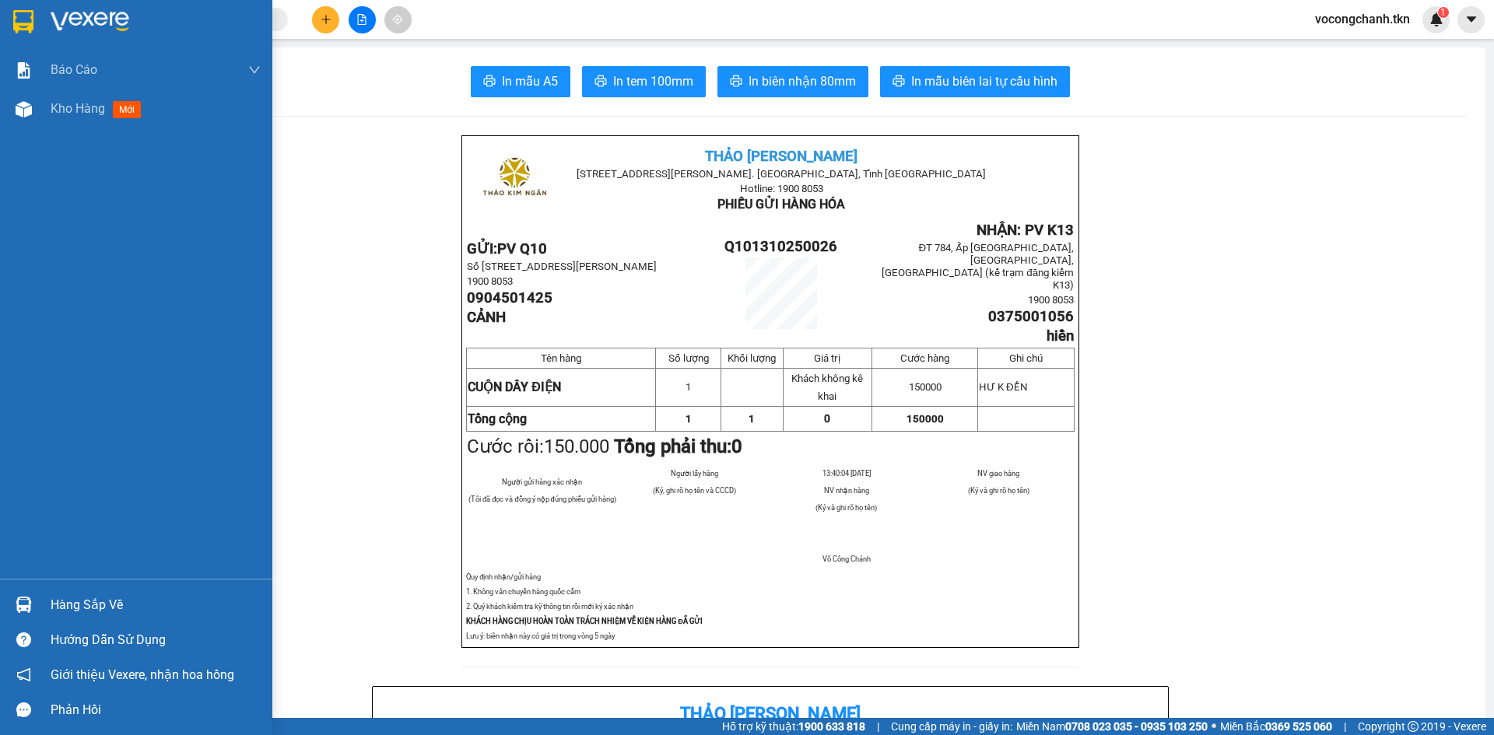
click at [12, 12] on div at bounding box center [23, 21] width 27 height 27
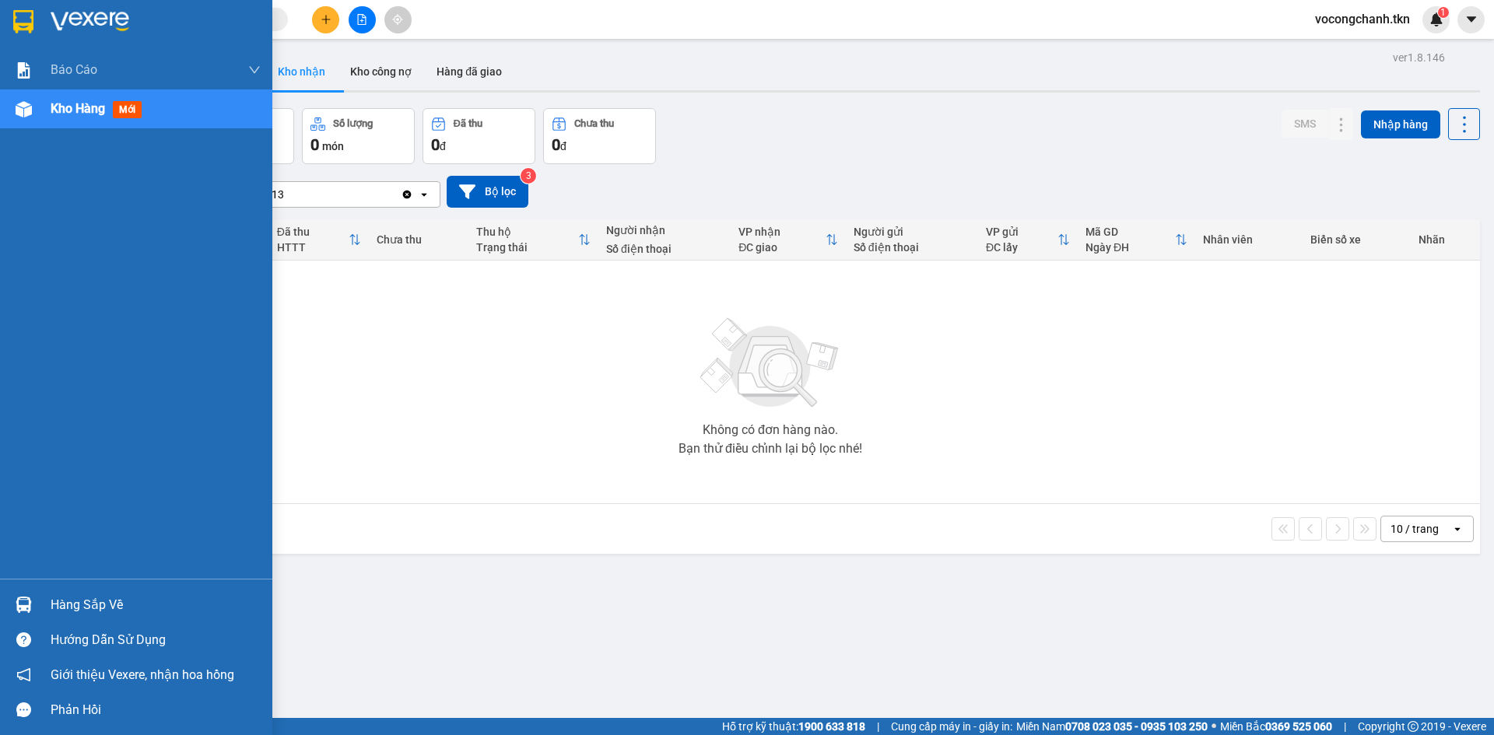
click at [79, 604] on div "Hàng sắp về" at bounding box center [156, 605] width 210 height 23
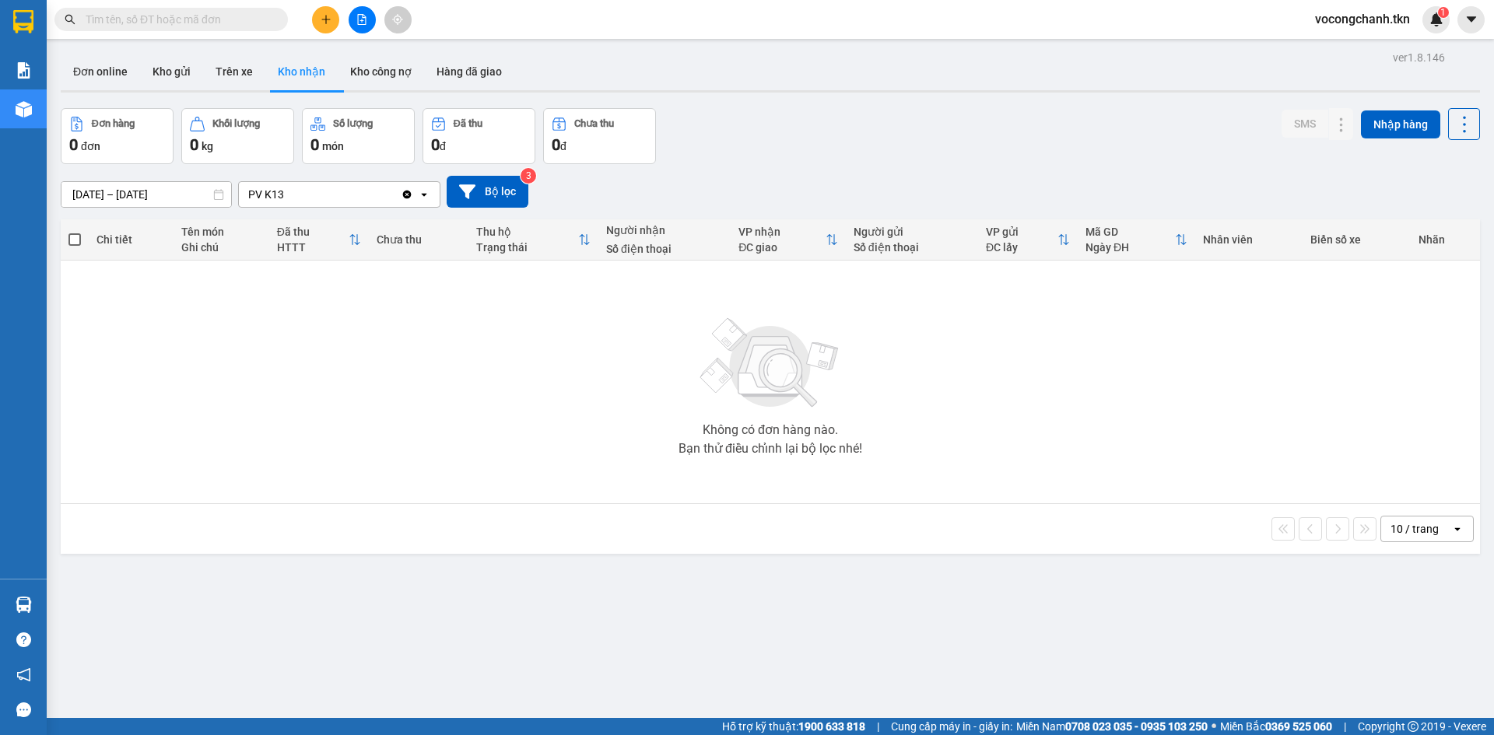
click at [516, 410] on section "Kết quả tìm kiếm ( 0 ) Bộ lọc No Data vocongchanh.tkn 1 Báo cáo Mẫu 1: Báo cáo …" at bounding box center [747, 367] width 1494 height 735
click at [1465, 22] on icon "caret-down" at bounding box center [1472, 19] width 14 height 14
click at [1336, 60] on div "Đơn online Kho gửi Trên xe Kho nhận Kho công nợ Hàng đã giao" at bounding box center [771, 73] width 1420 height 41
click at [1437, 16] on img at bounding box center [1437, 19] width 14 height 14
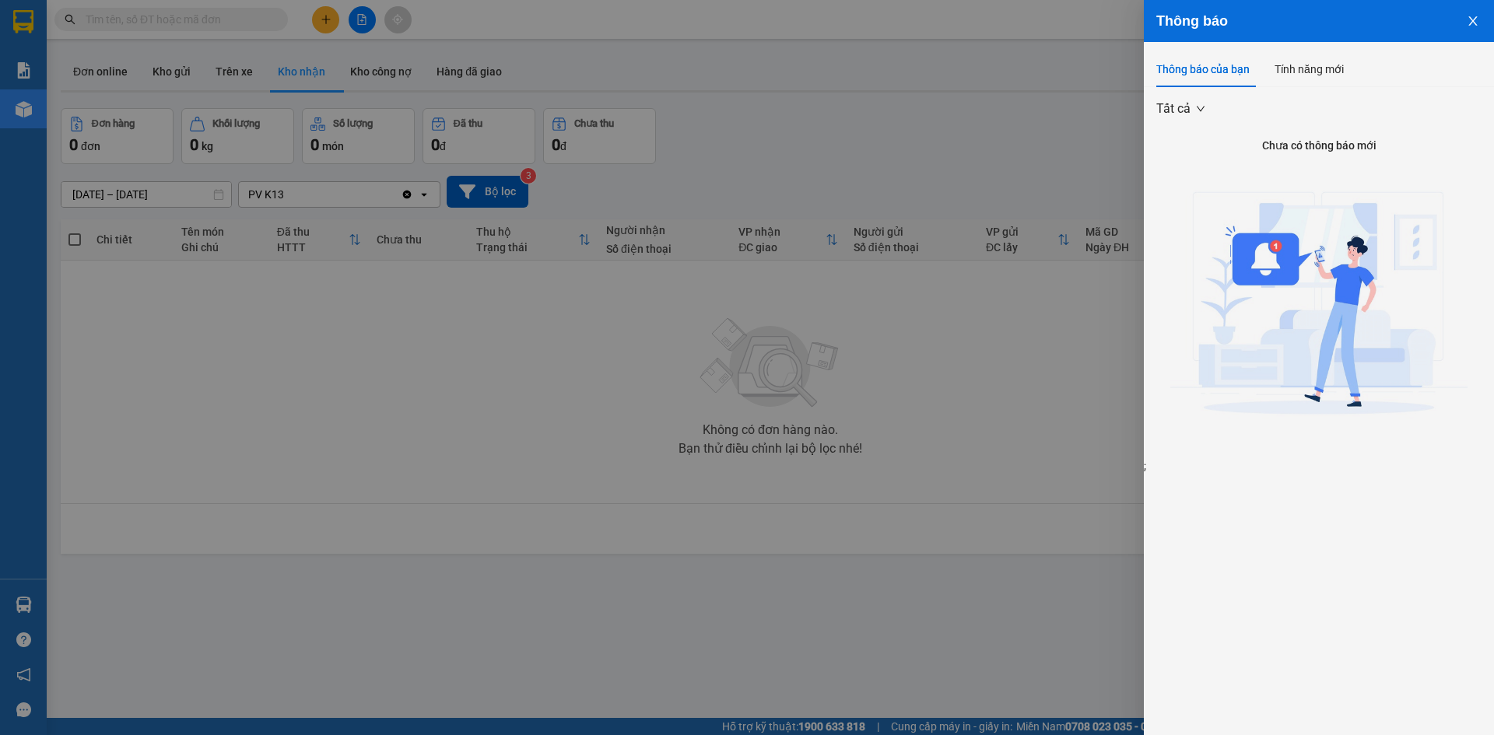
click at [1068, 118] on div at bounding box center [747, 367] width 1494 height 735
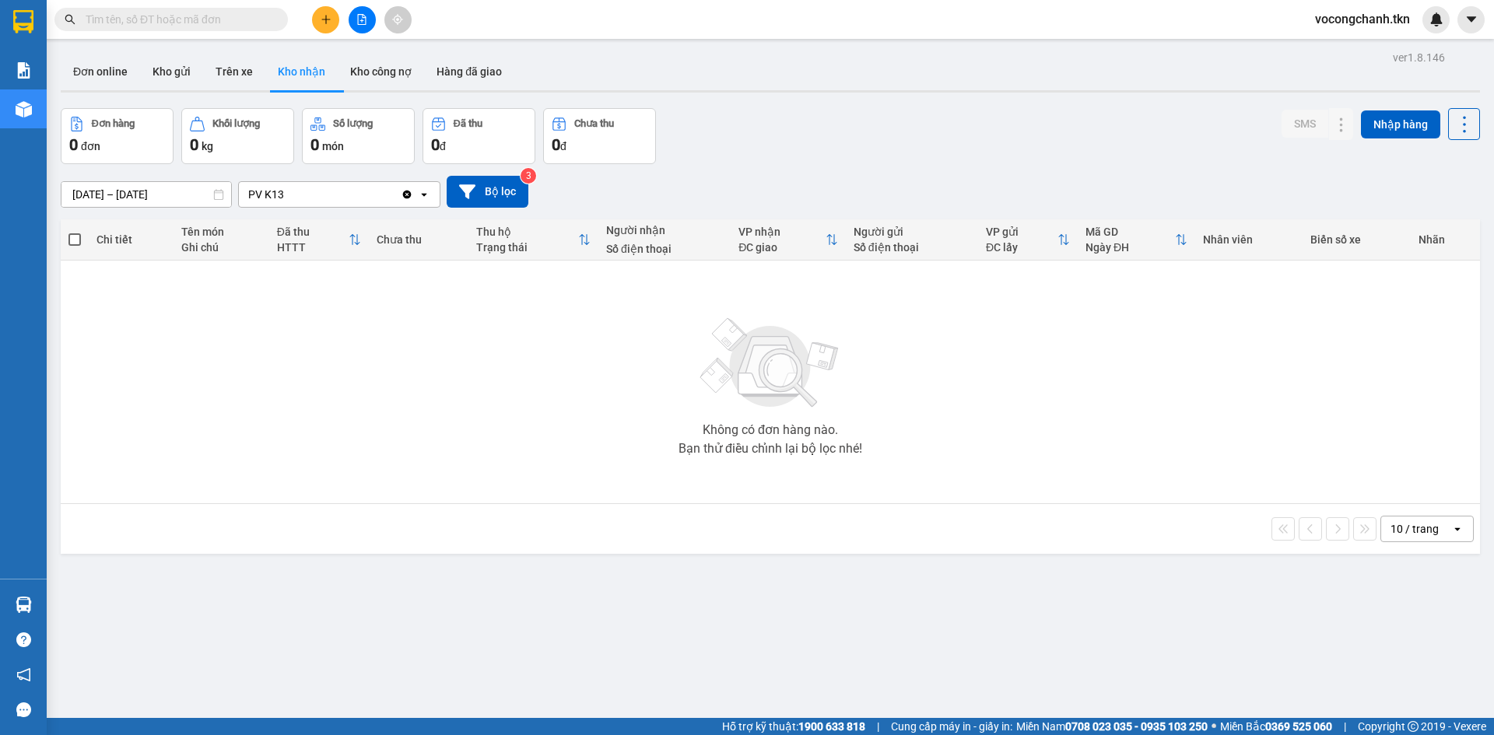
click at [1399, 19] on span "vocongchanh.tkn" at bounding box center [1363, 18] width 120 height 19
click at [1350, 49] on span "Đăng xuất" at bounding box center [1369, 48] width 88 height 17
